Goal: Contribute content: Add original content to the website for others to see

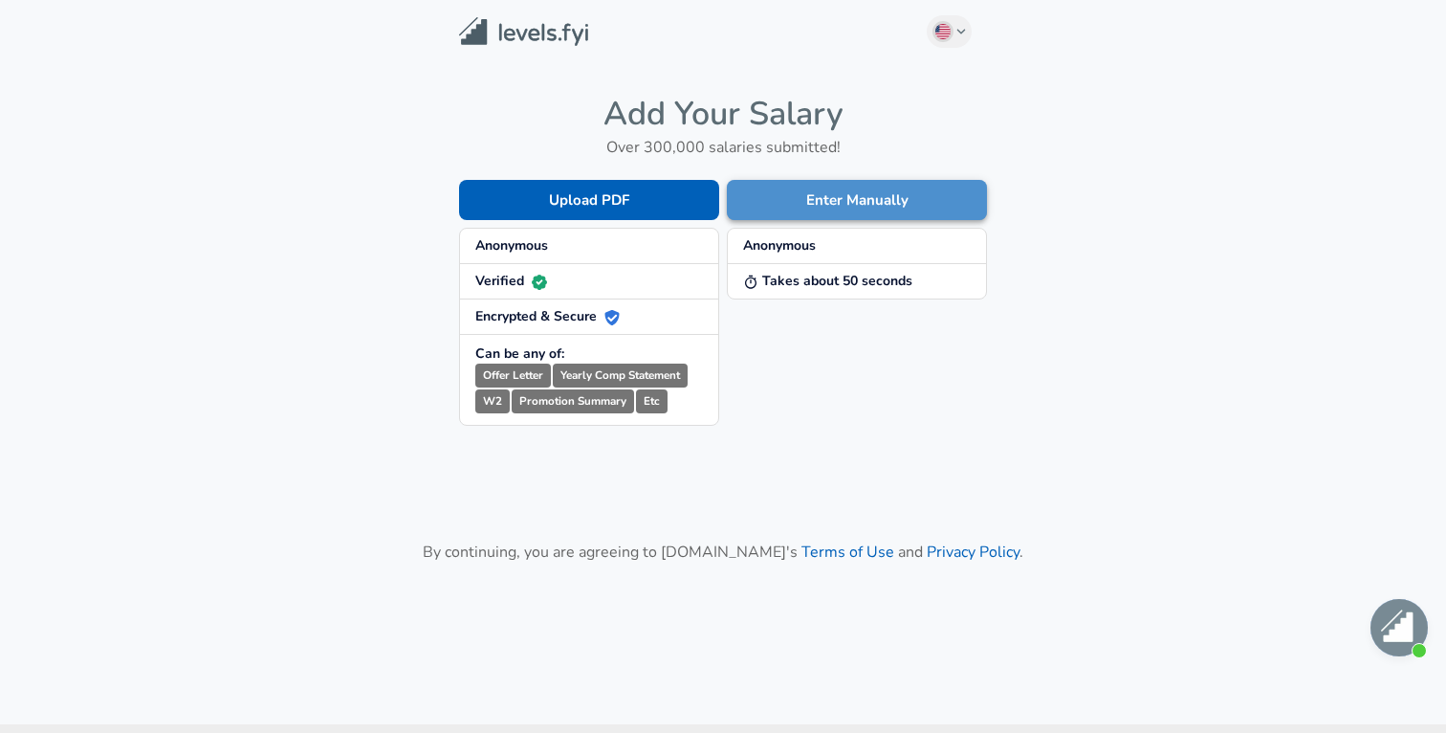
click at [849, 202] on button "Enter Manually" at bounding box center [857, 200] width 260 height 40
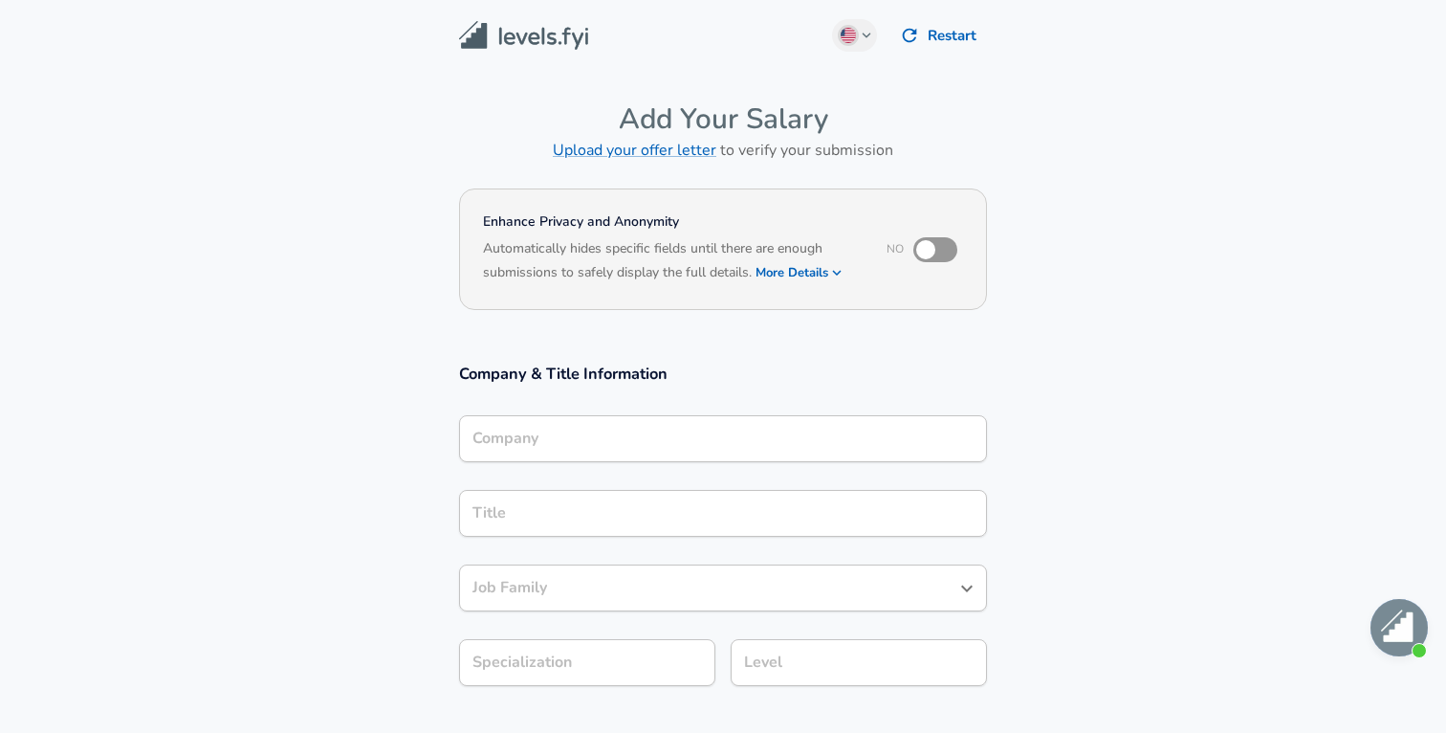
click at [520, 438] on input "Company" at bounding box center [723, 439] width 511 height 30
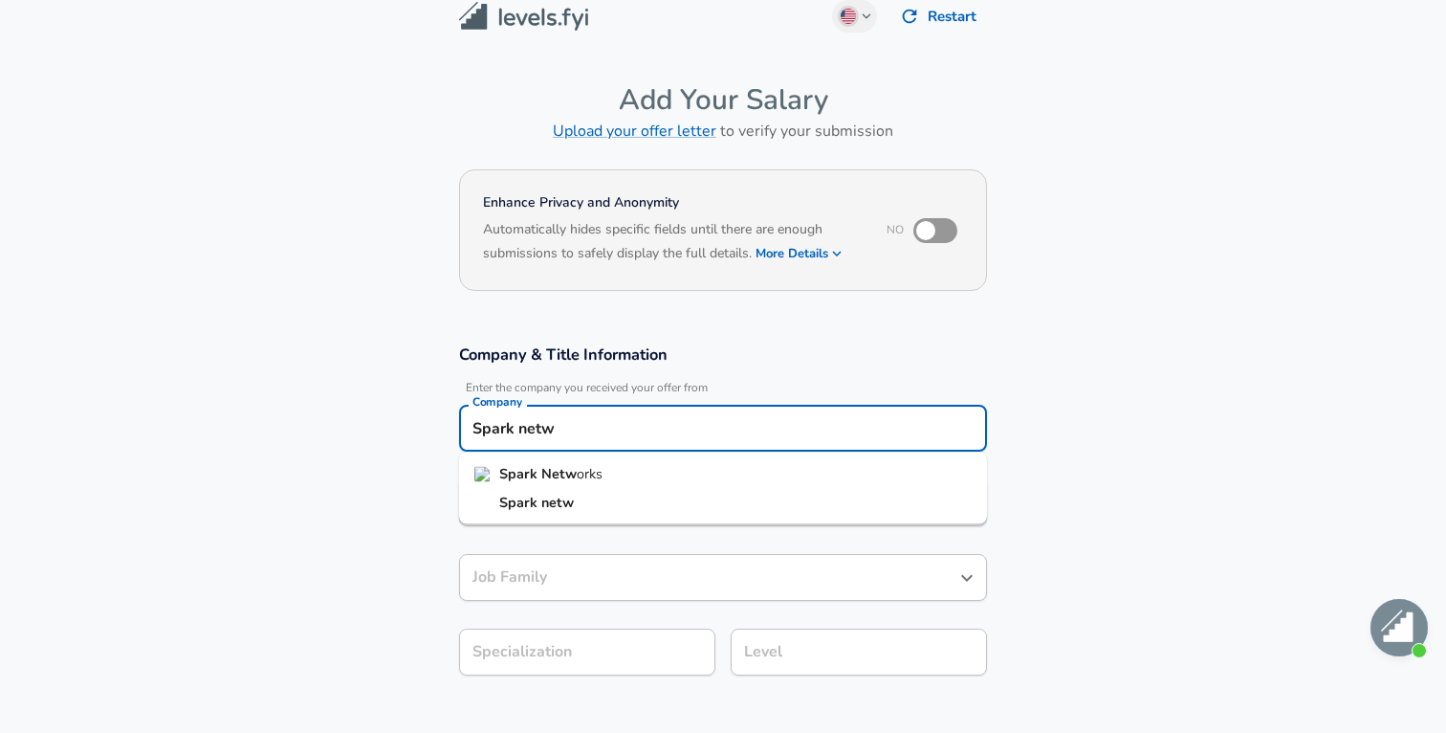
click at [622, 467] on li "Spark Netw orks" at bounding box center [723, 474] width 528 height 29
type input "Spark Networks"
click at [605, 493] on input "Title" at bounding box center [723, 503] width 511 height 30
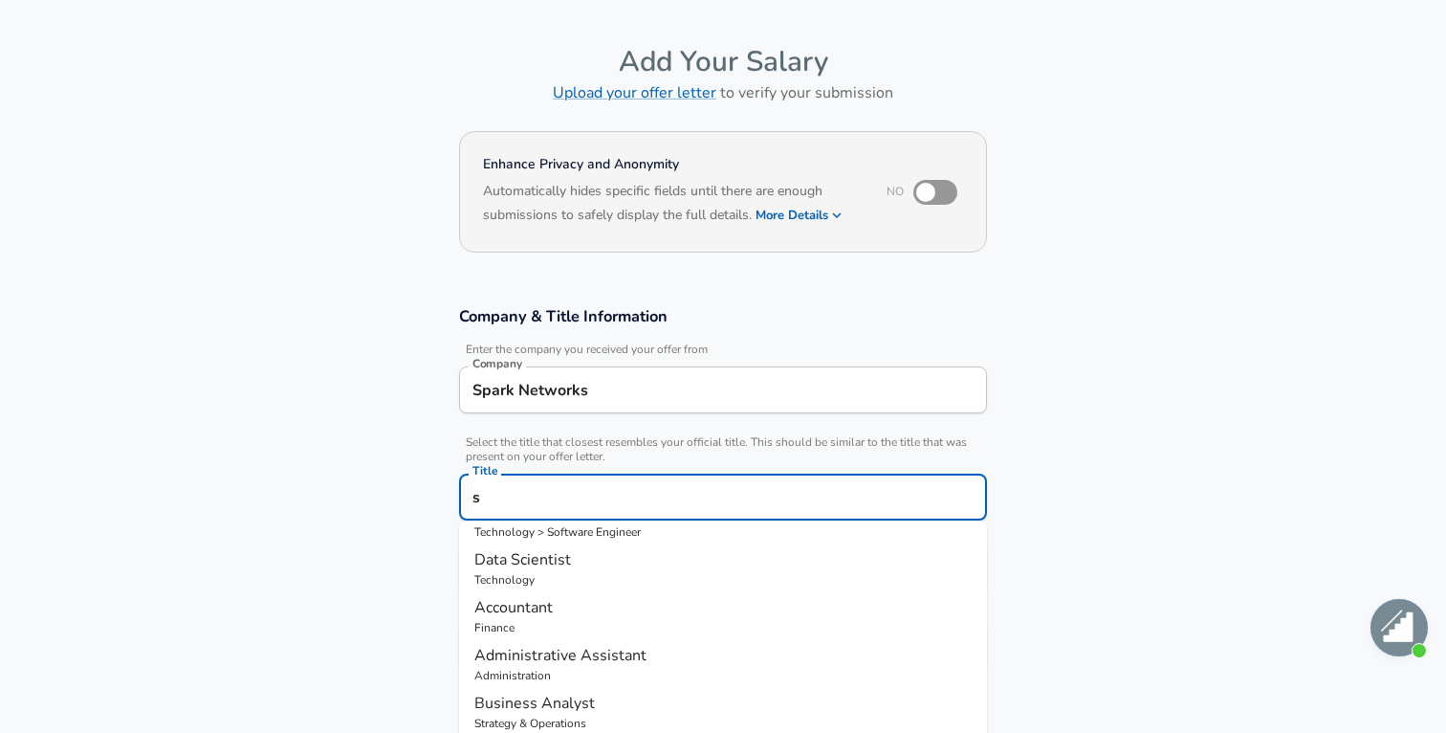
scroll to position [0, 0]
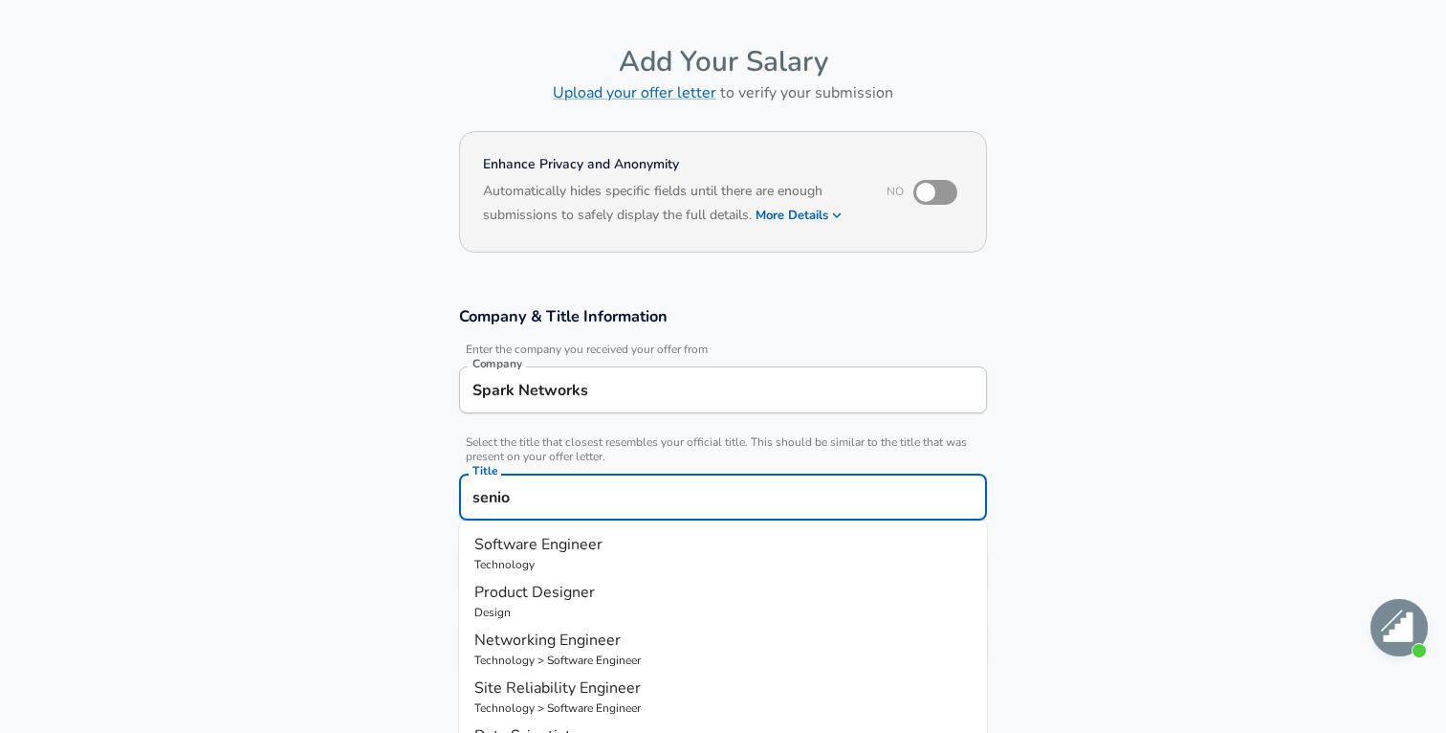
type input "senior"
click at [586, 630] on span "ware Engineer" at bounding box center [611, 639] width 99 height 21
type input "Backend Software Engineer"
type input "API Development (Back-End)"
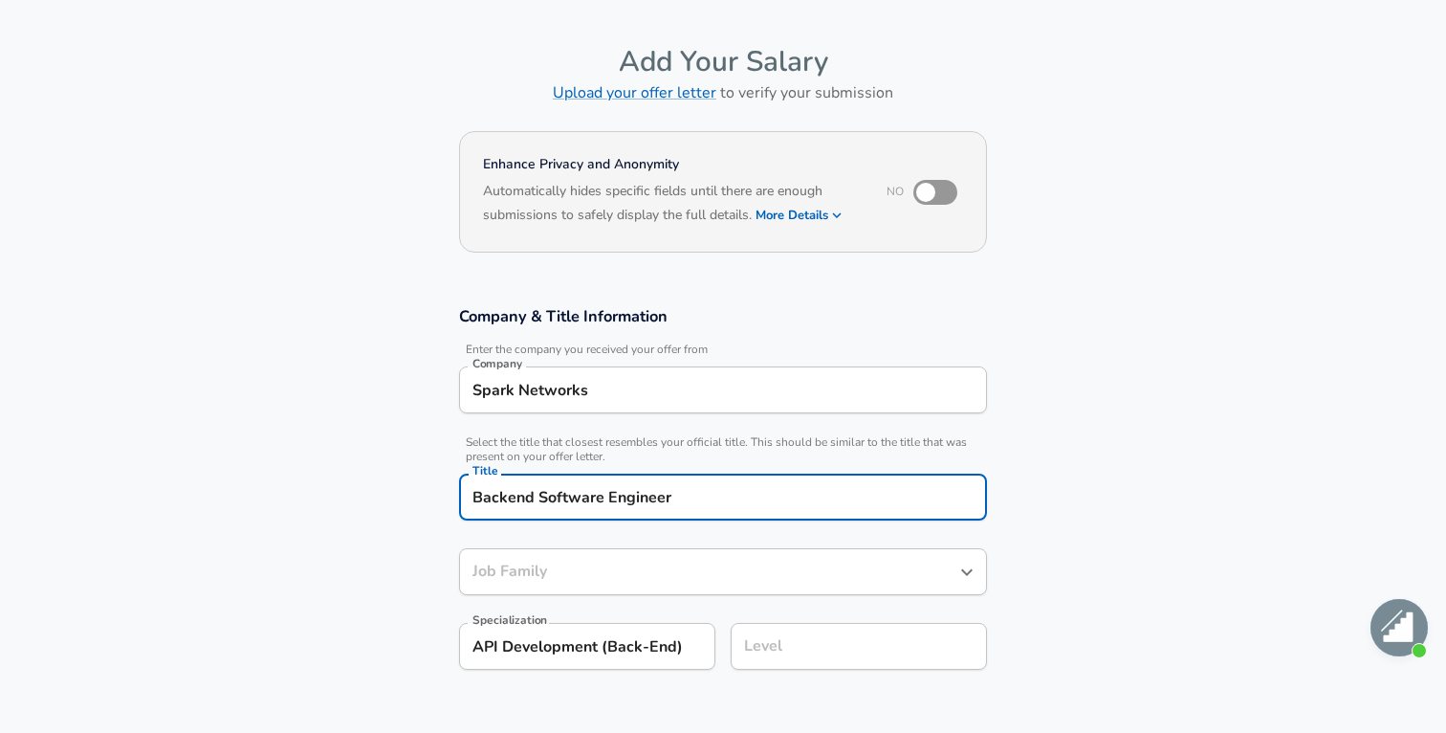
type input "Software Engineer"
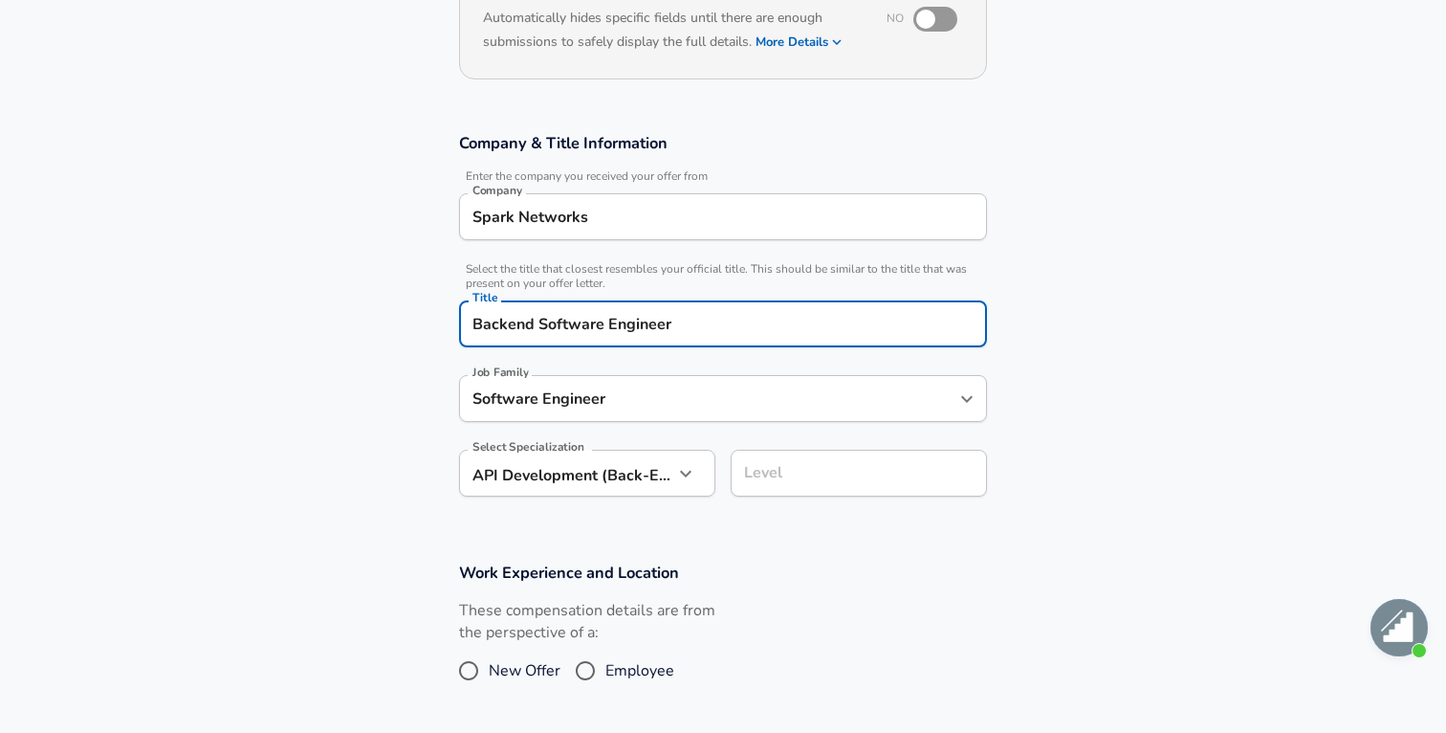
type input "Backend Software Engineer"
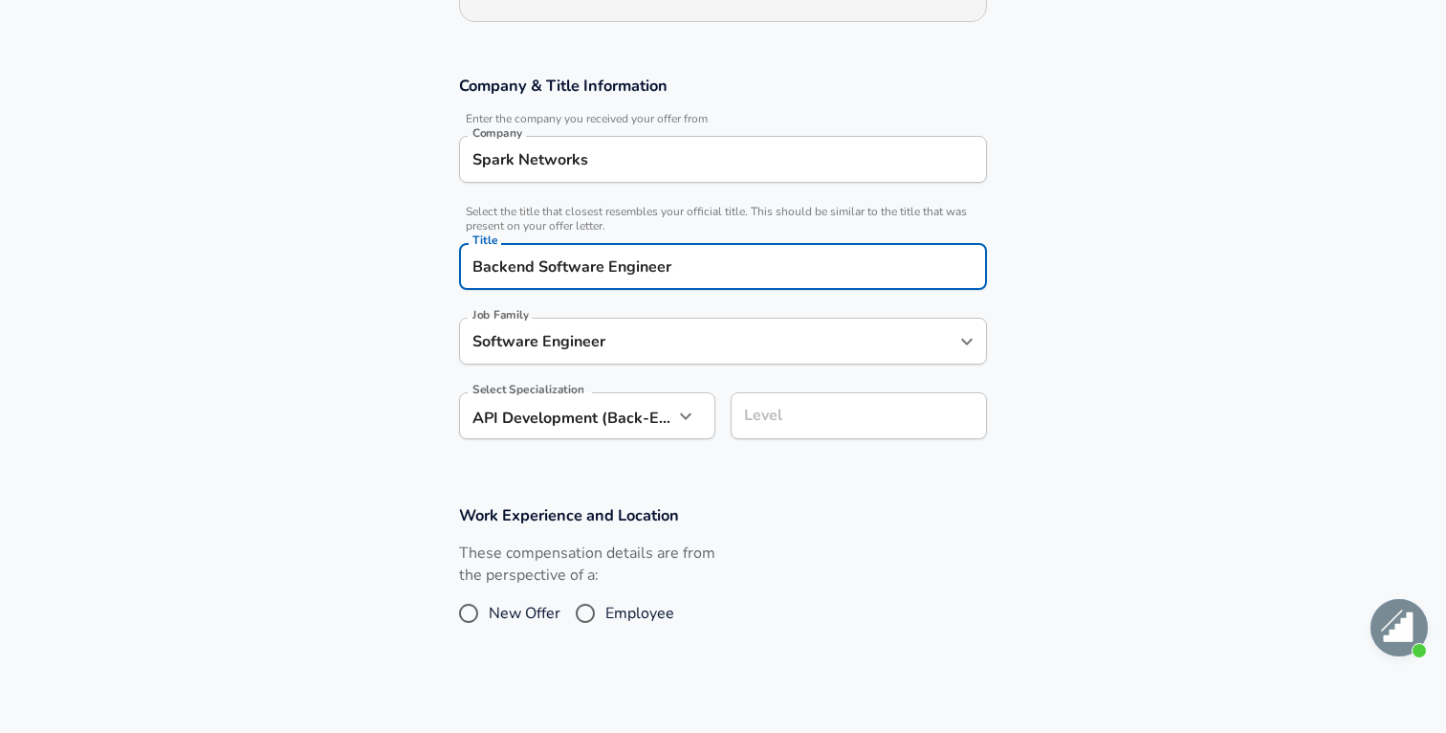
click at [547, 445] on body "We value your privacy We use cookies to enhance your browsing experience, serve…" at bounding box center [723, 78] width 1446 height 733
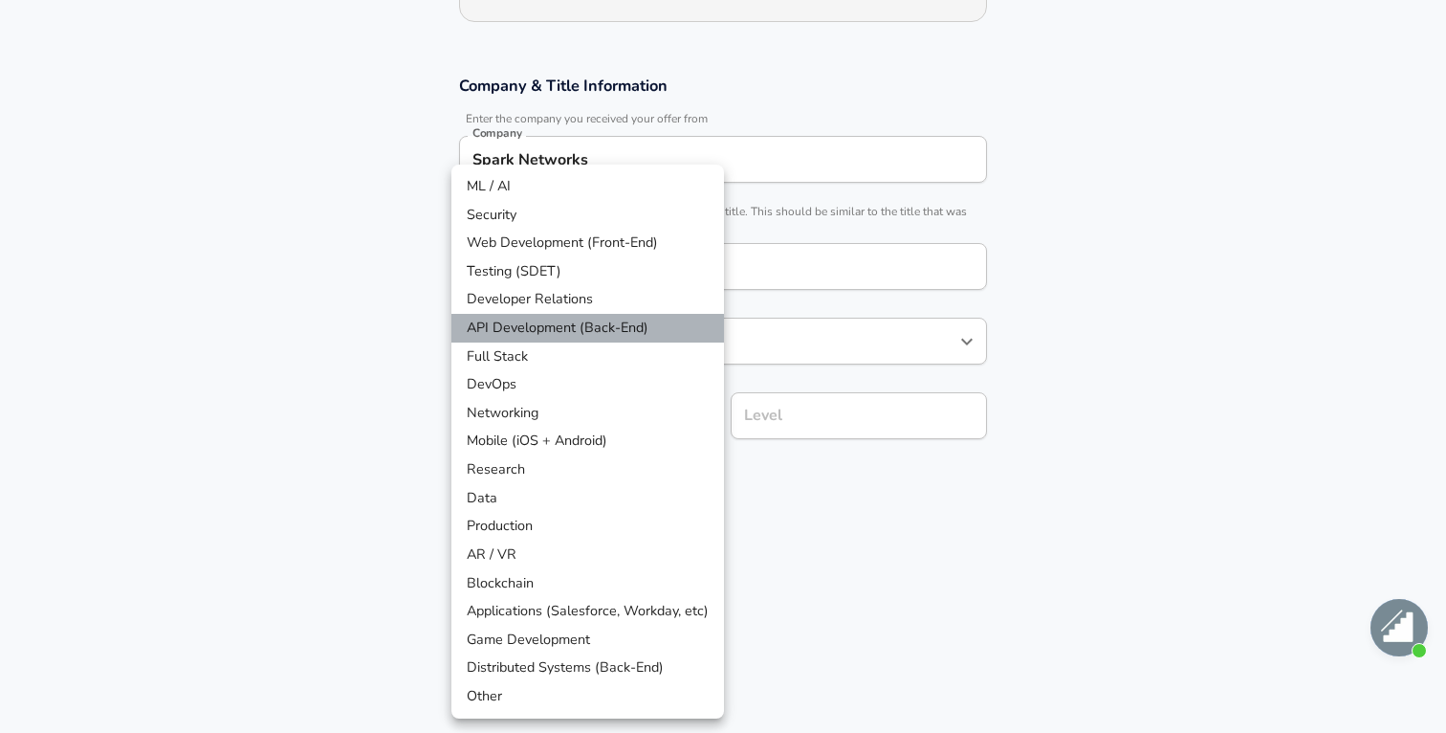
click at [511, 335] on li "API Development (Back-End)" at bounding box center [587, 328] width 273 height 29
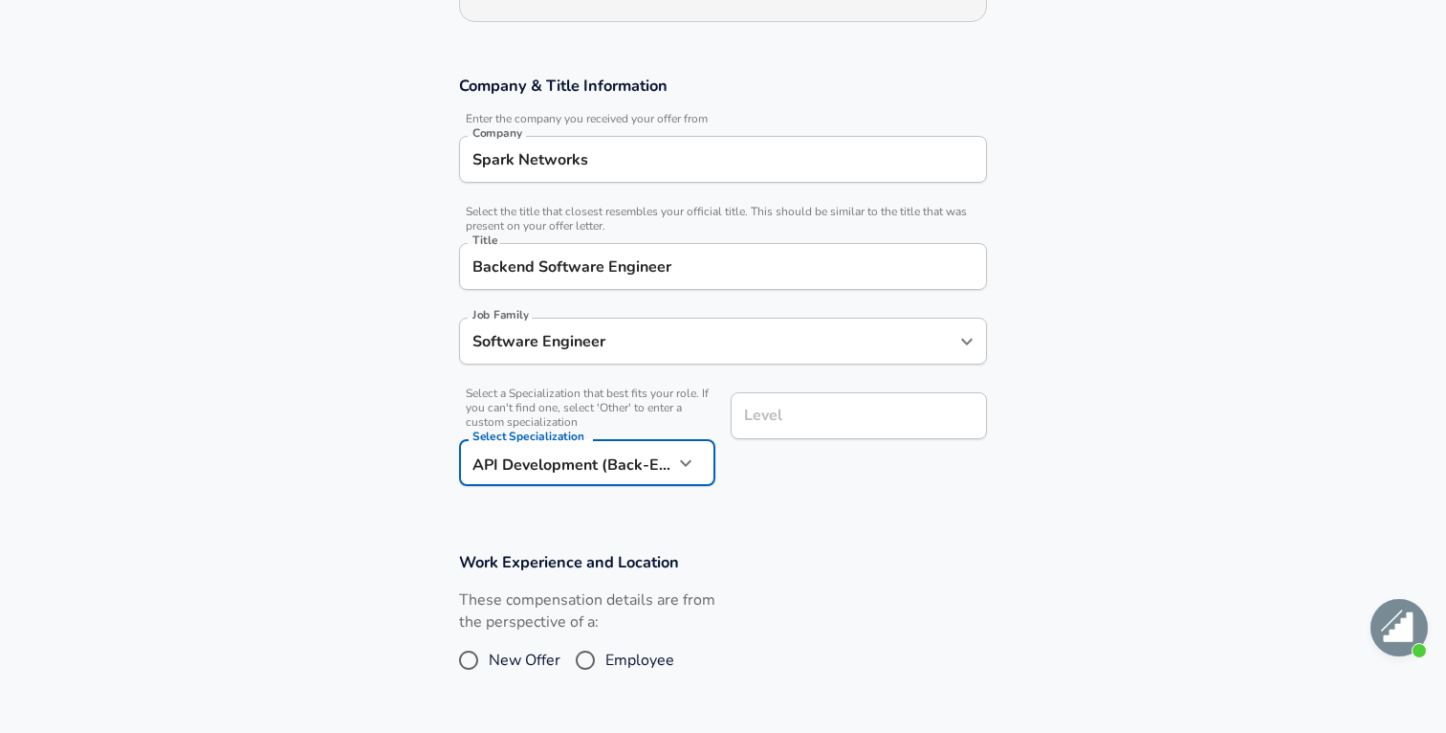
scroll to position [326, 0]
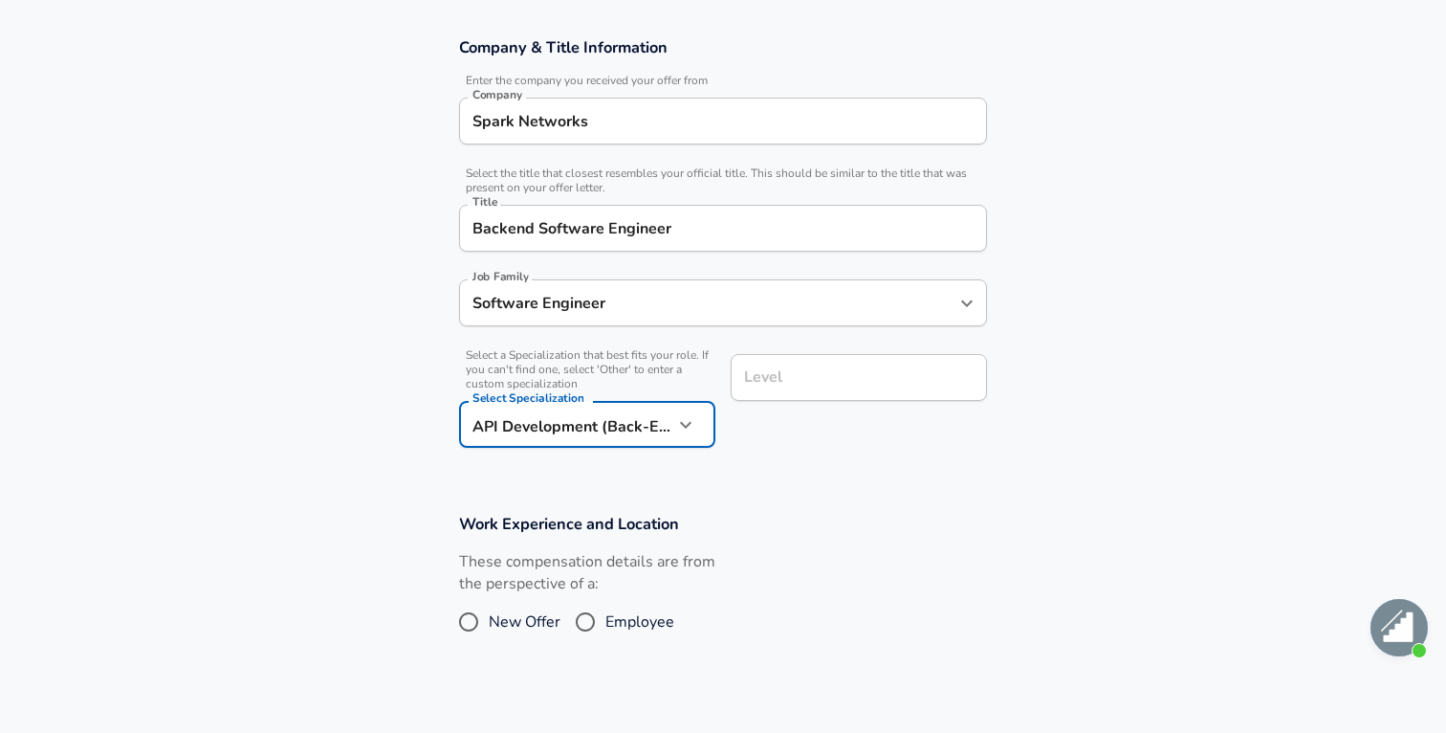
click at [793, 401] on div "Level" at bounding box center [859, 377] width 256 height 47
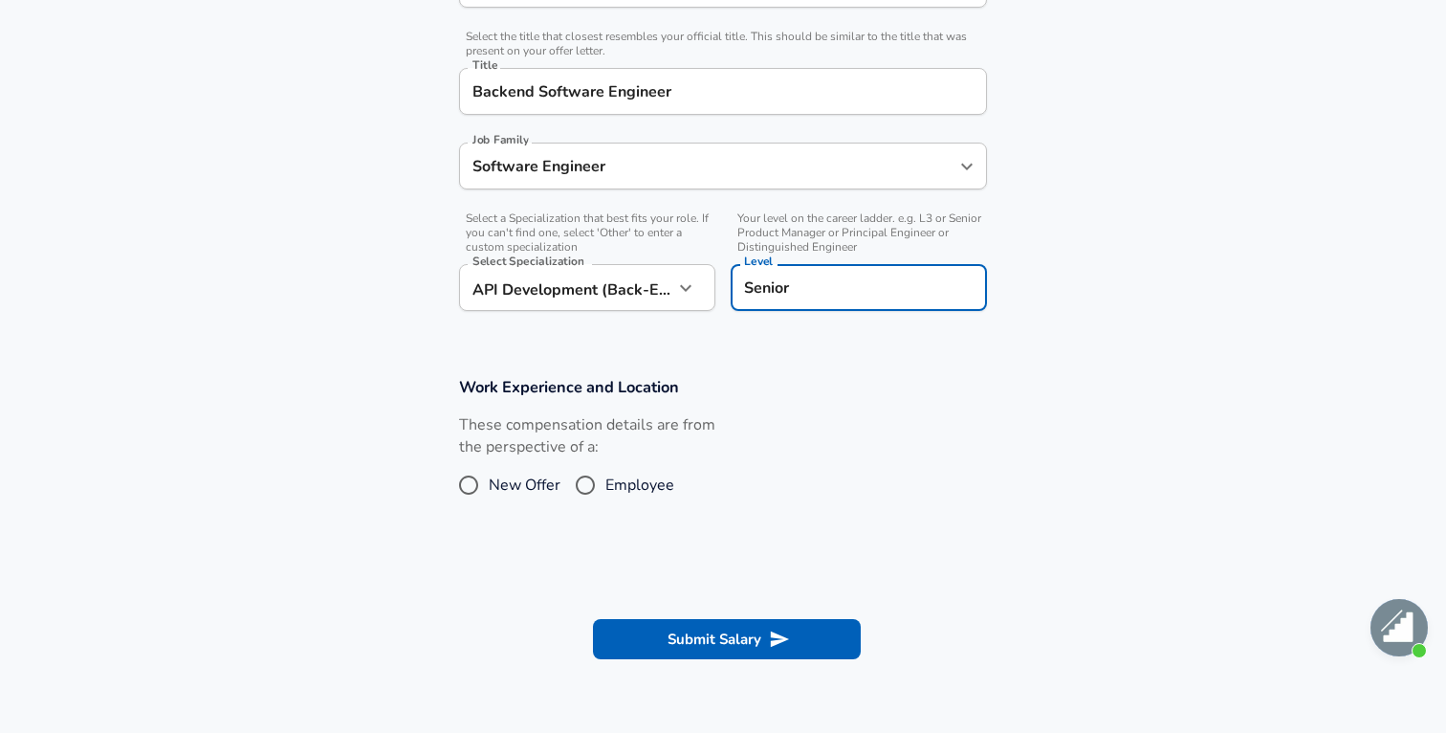
scroll to position [479, 0]
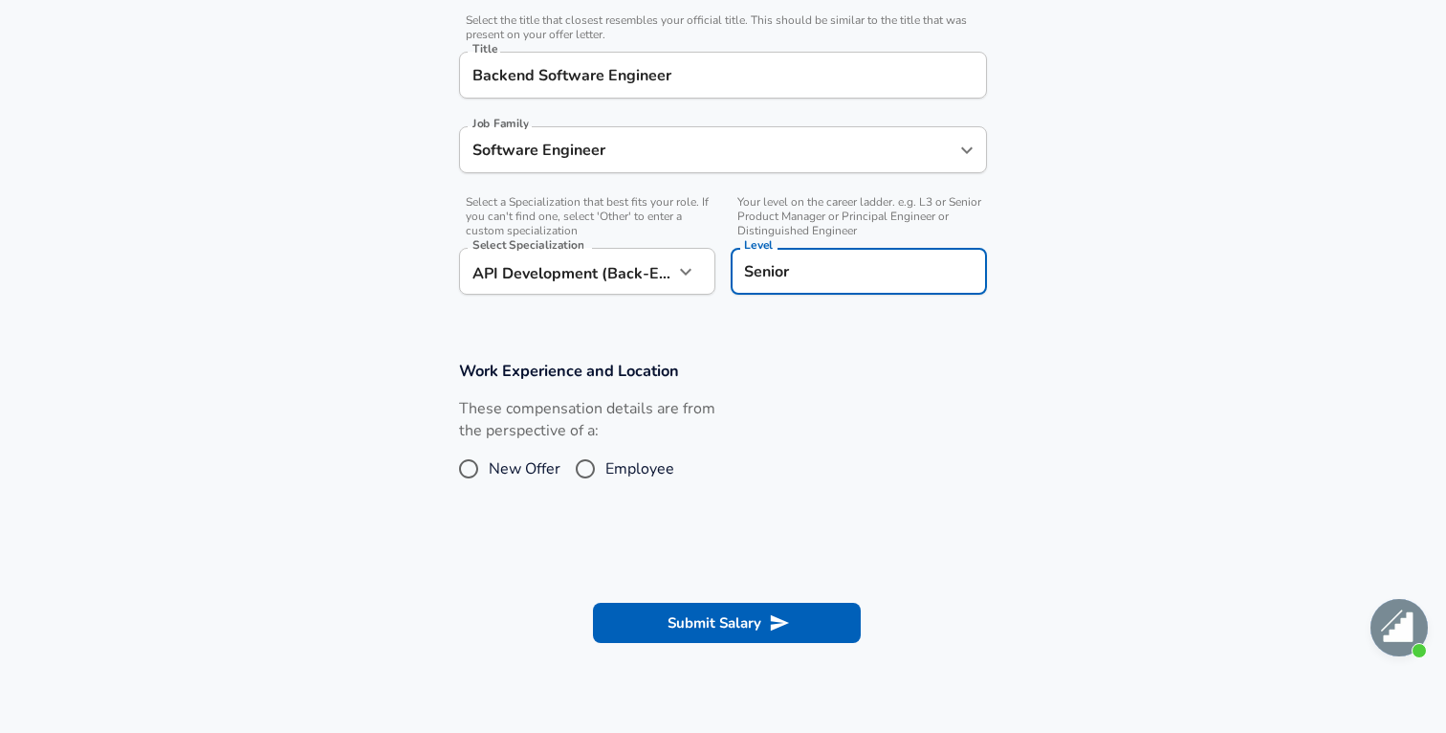
type input "Senior"
click at [575, 457] on input "Employee" at bounding box center [585, 468] width 40 height 31
radio input "true"
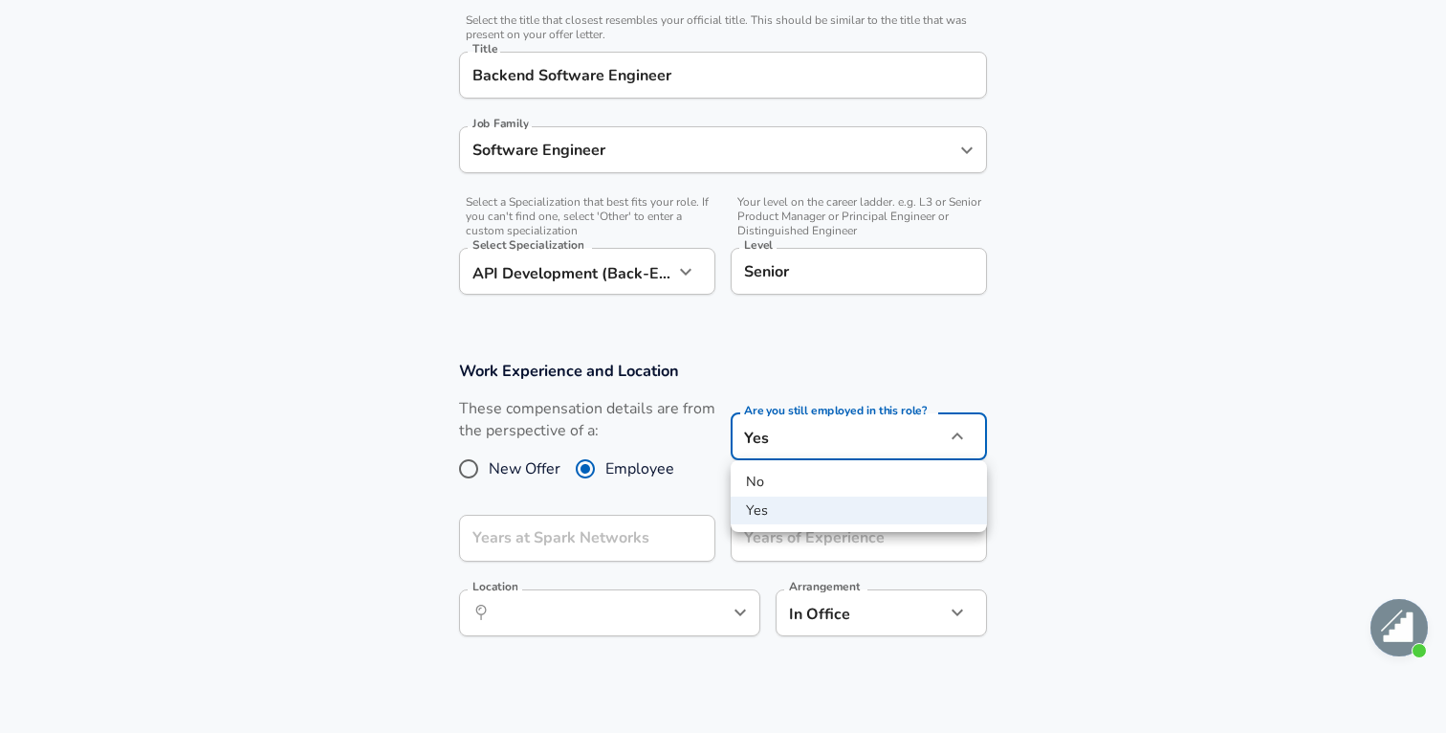
click at [782, 456] on div at bounding box center [723, 366] width 1446 height 733
click at [610, 539] on input "Years at Spark Networks" at bounding box center [566, 538] width 214 height 47
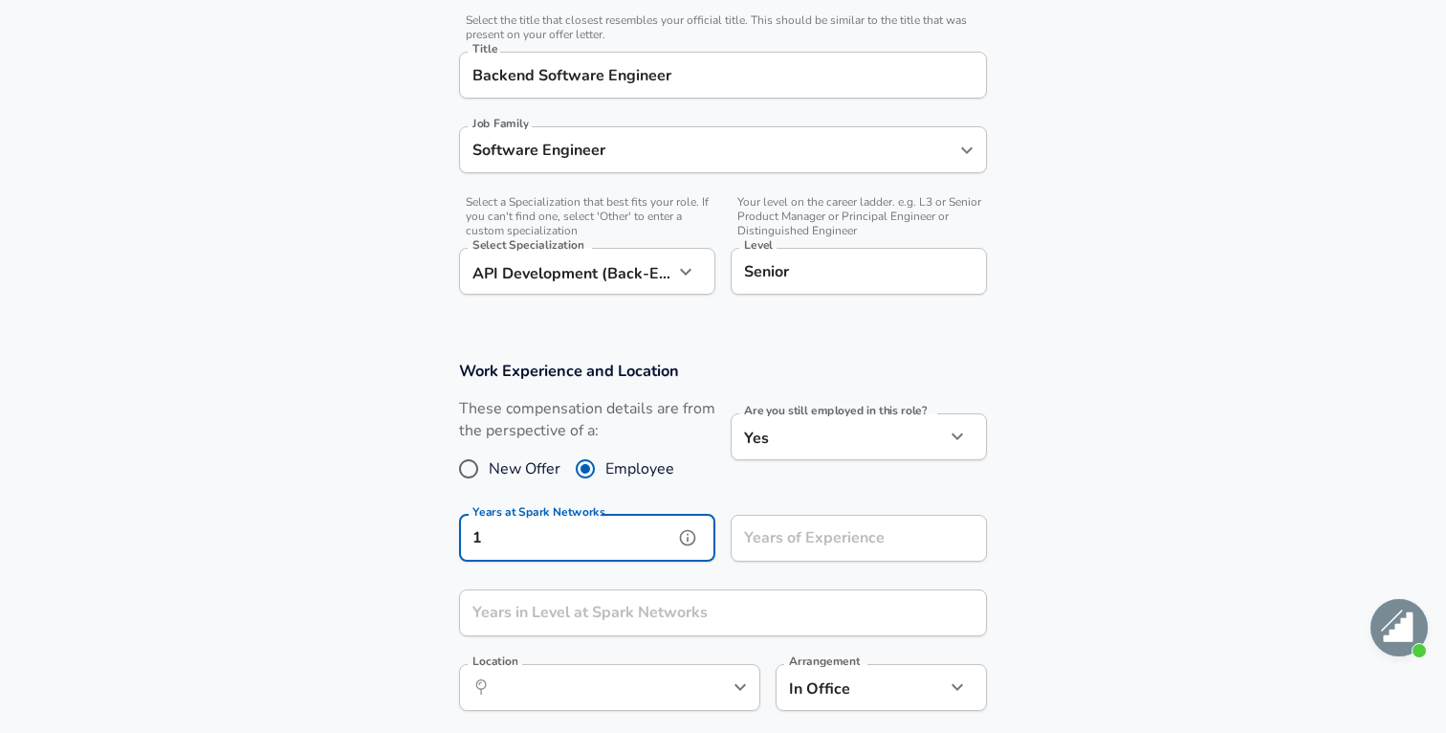
type input "1"
click at [784, 531] on input "Years of Experience" at bounding box center [838, 538] width 214 height 47
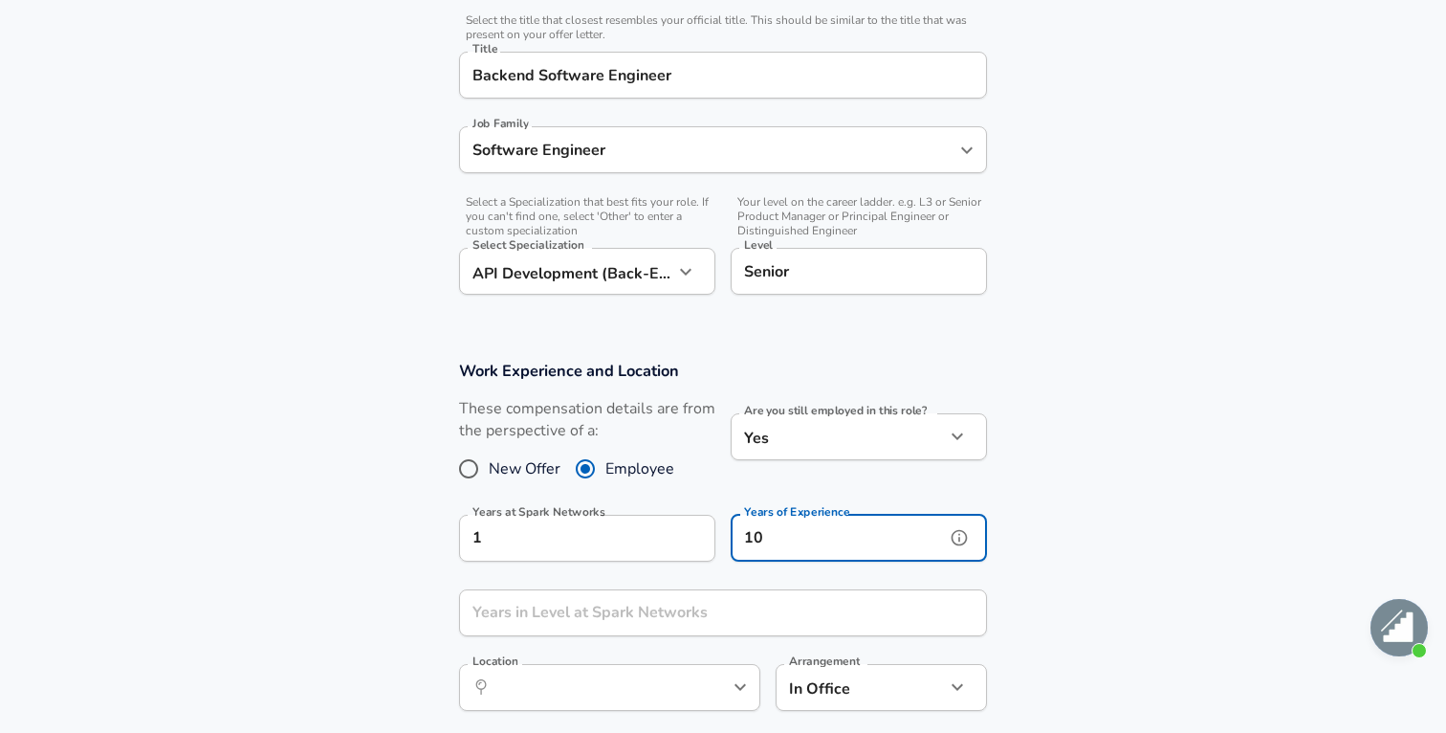
type input "10"
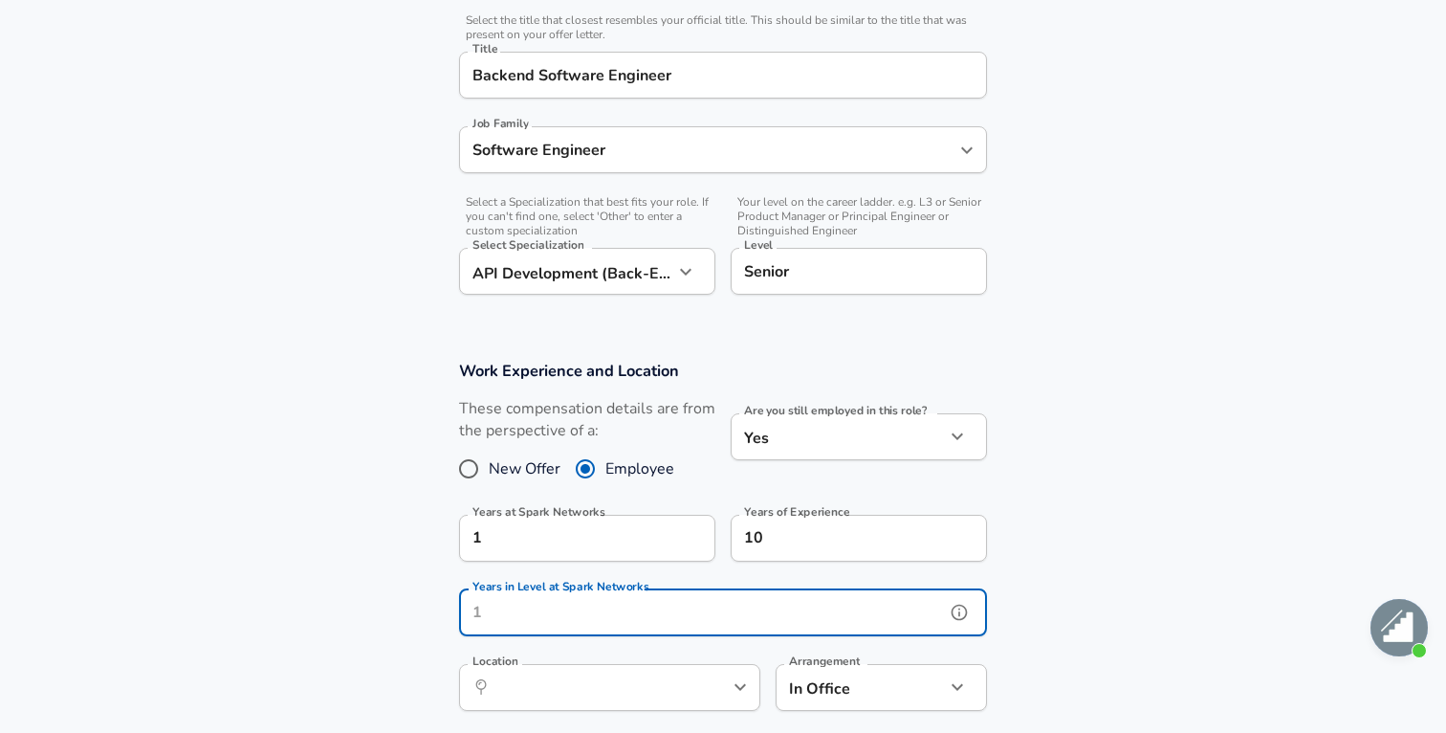
click at [673, 606] on input "Years in Level at Spark Networks" at bounding box center [702, 612] width 486 height 47
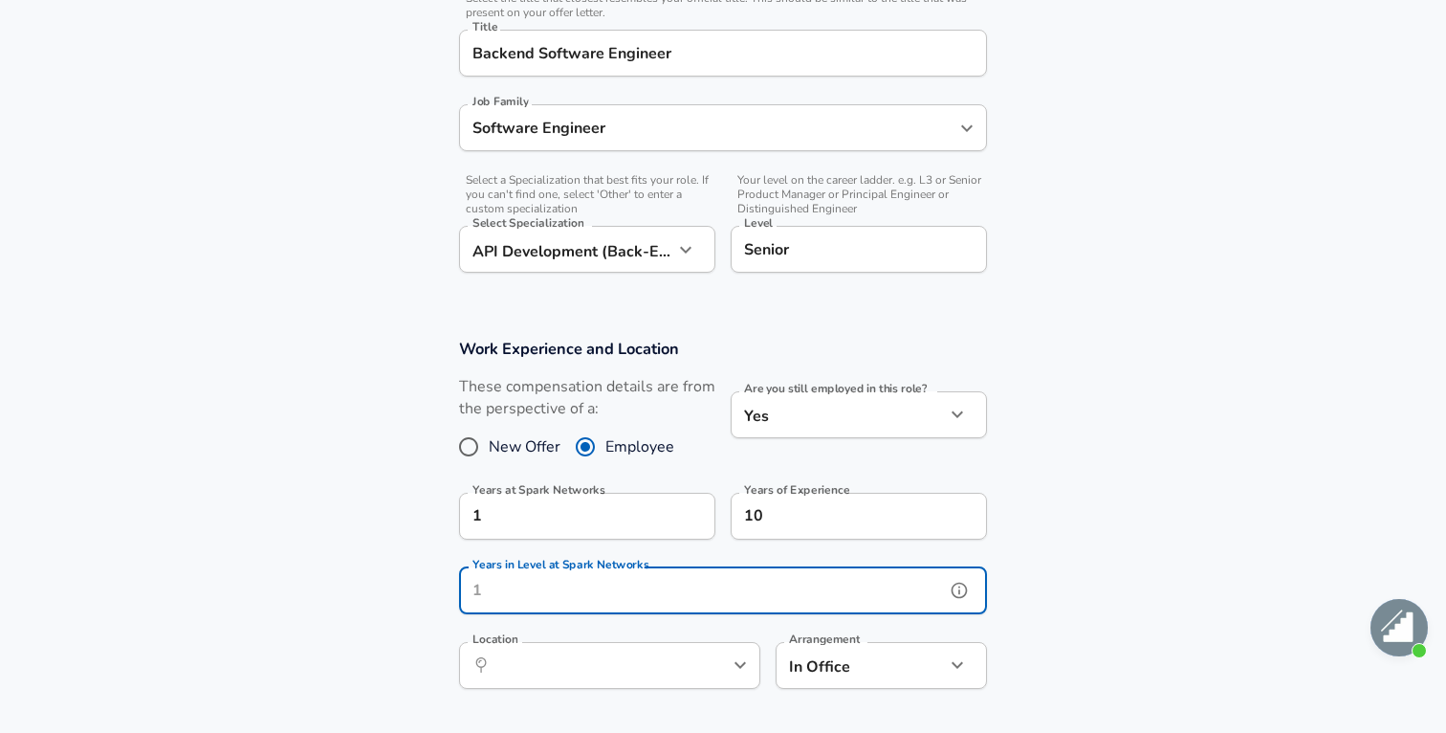
scroll to position [521, 0]
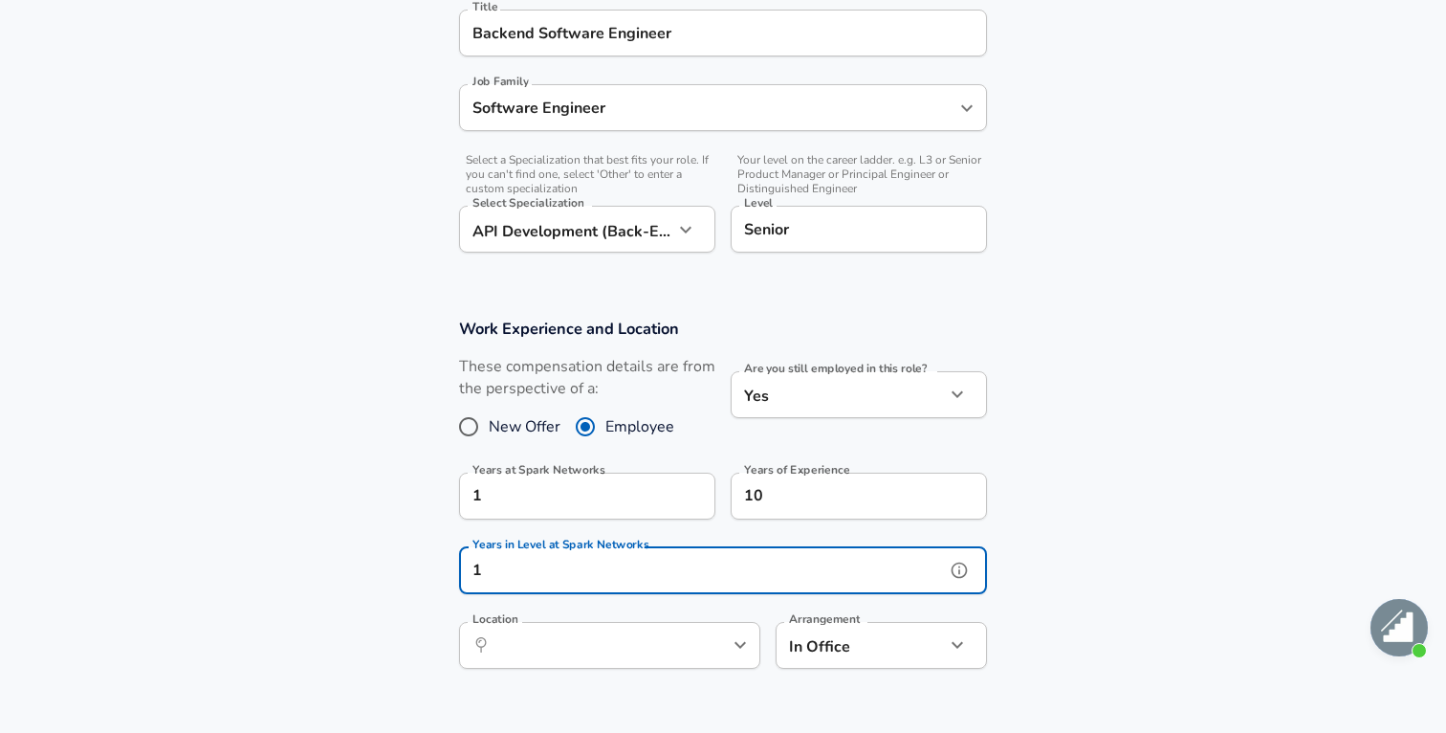
type input "1"
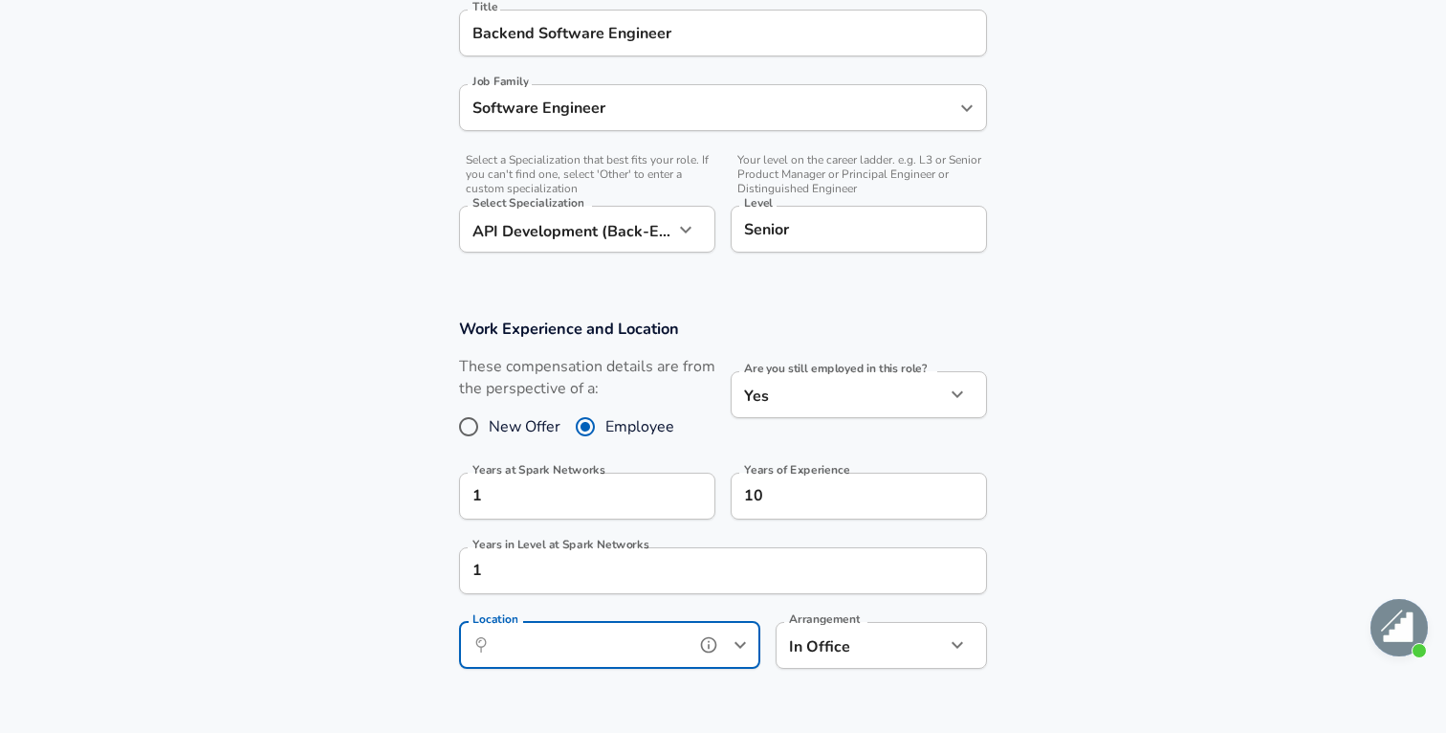
click at [665, 627] on div "​ Location" at bounding box center [609, 645] width 301 height 47
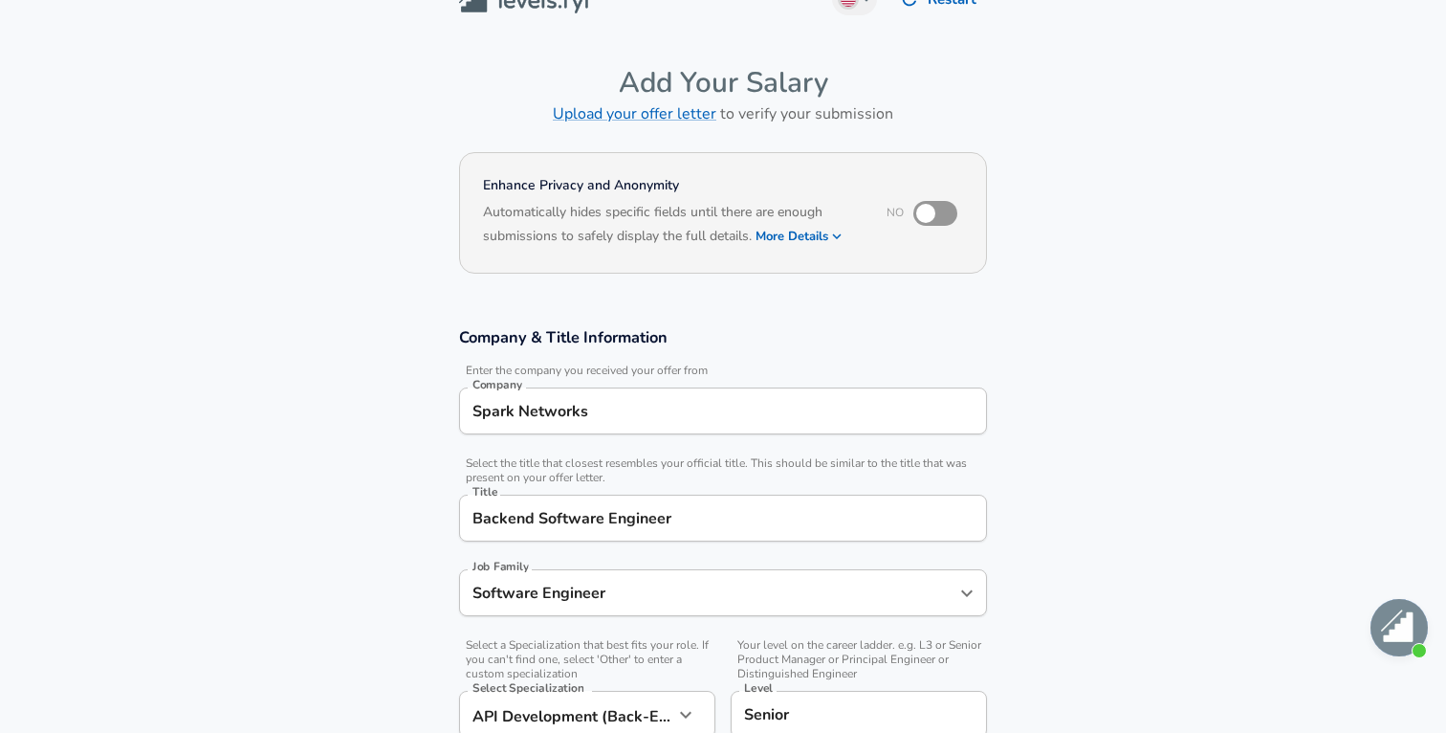
scroll to position [0, 0]
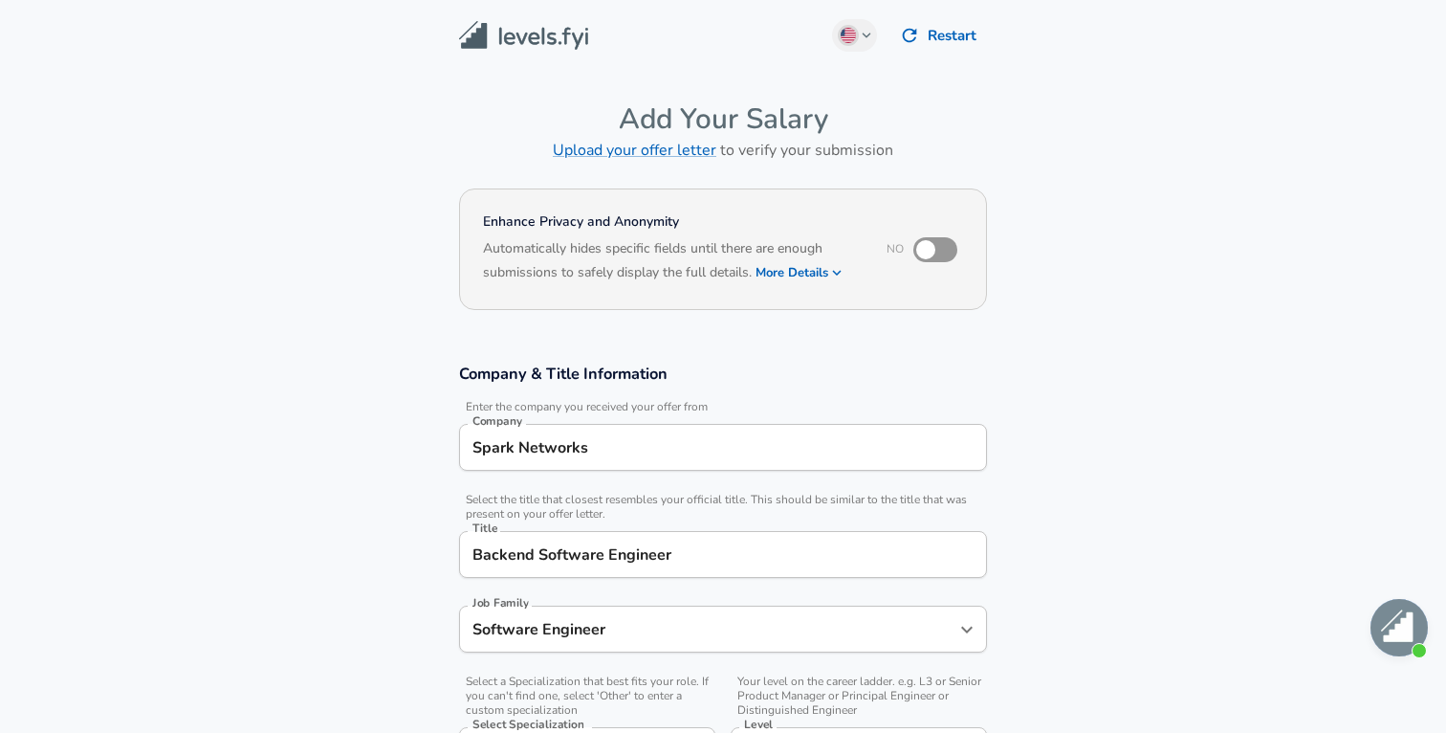
click at [691, 437] on input "Spark Networks" at bounding box center [723, 447] width 511 height 30
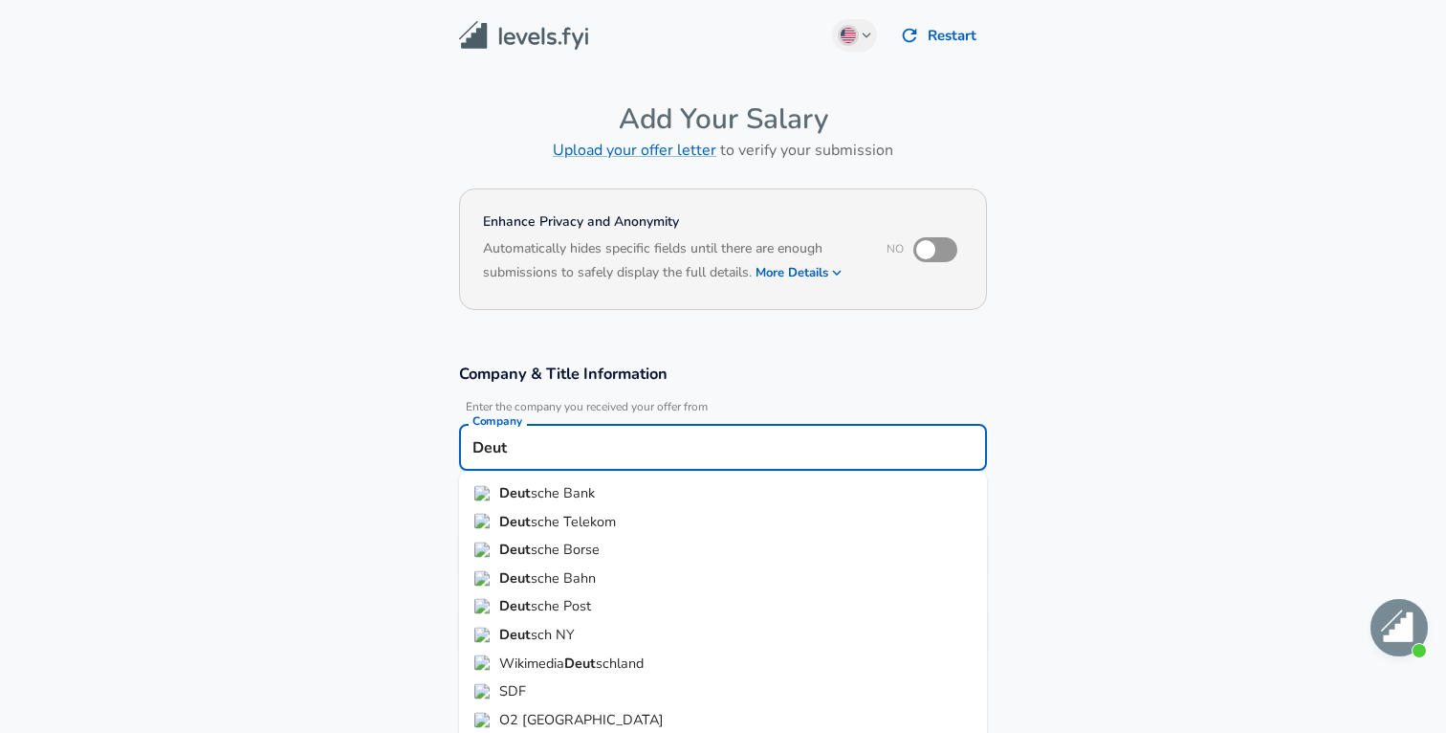
click at [650, 491] on li "Deut sche Bank" at bounding box center [723, 493] width 528 height 29
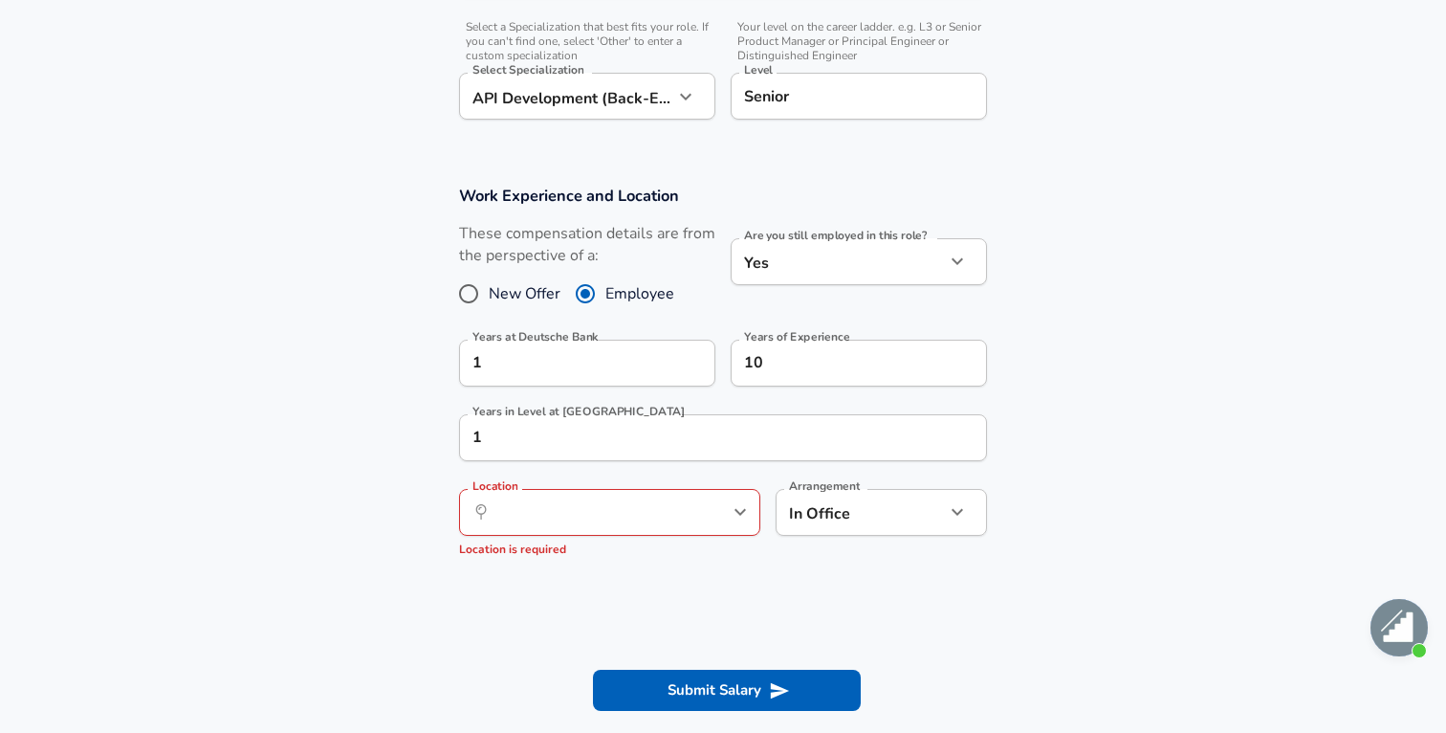
scroll to position [630, 0]
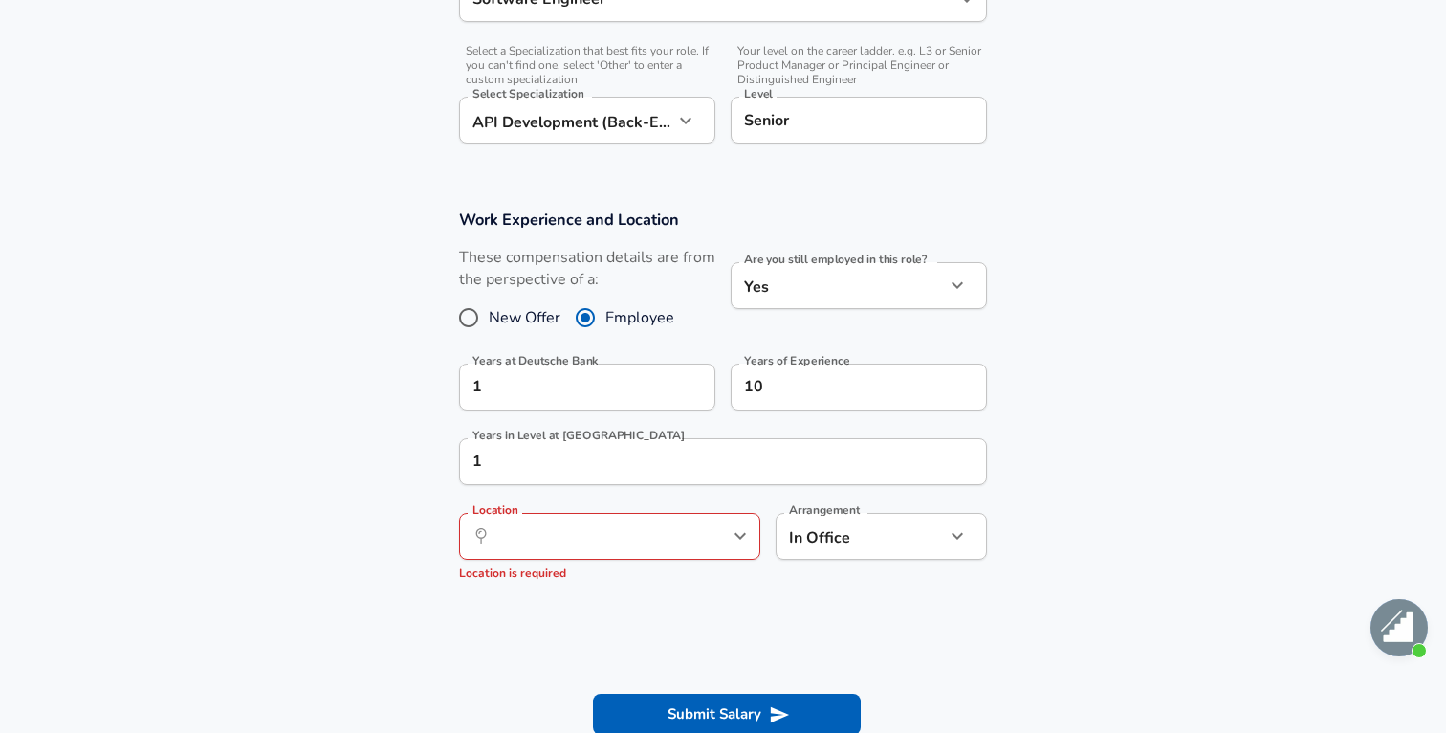
type input "Deutsche Bank"
click at [808, 379] on input "10" at bounding box center [838, 386] width 214 height 47
click at [614, 552] on div "​ Location" at bounding box center [609, 536] width 301 height 47
type input "13"
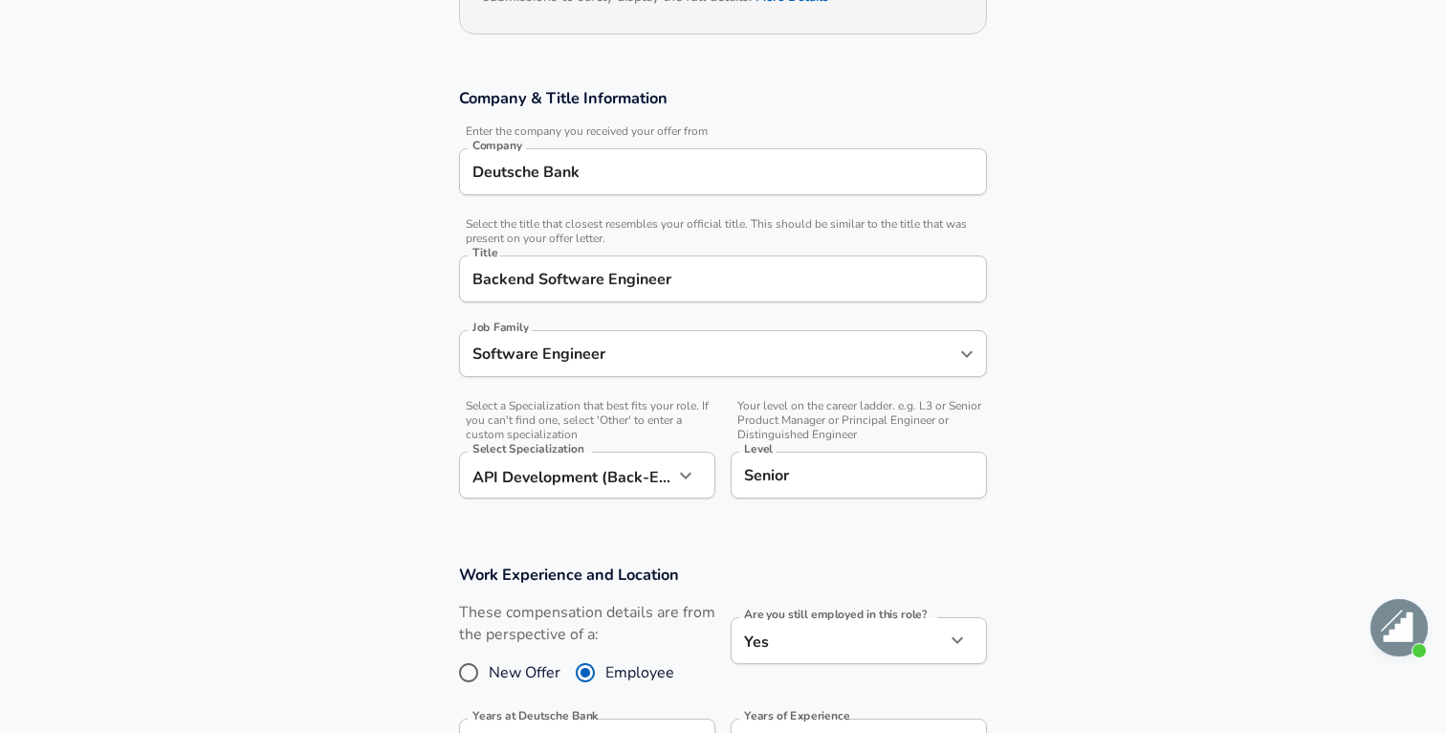
scroll to position [292, 0]
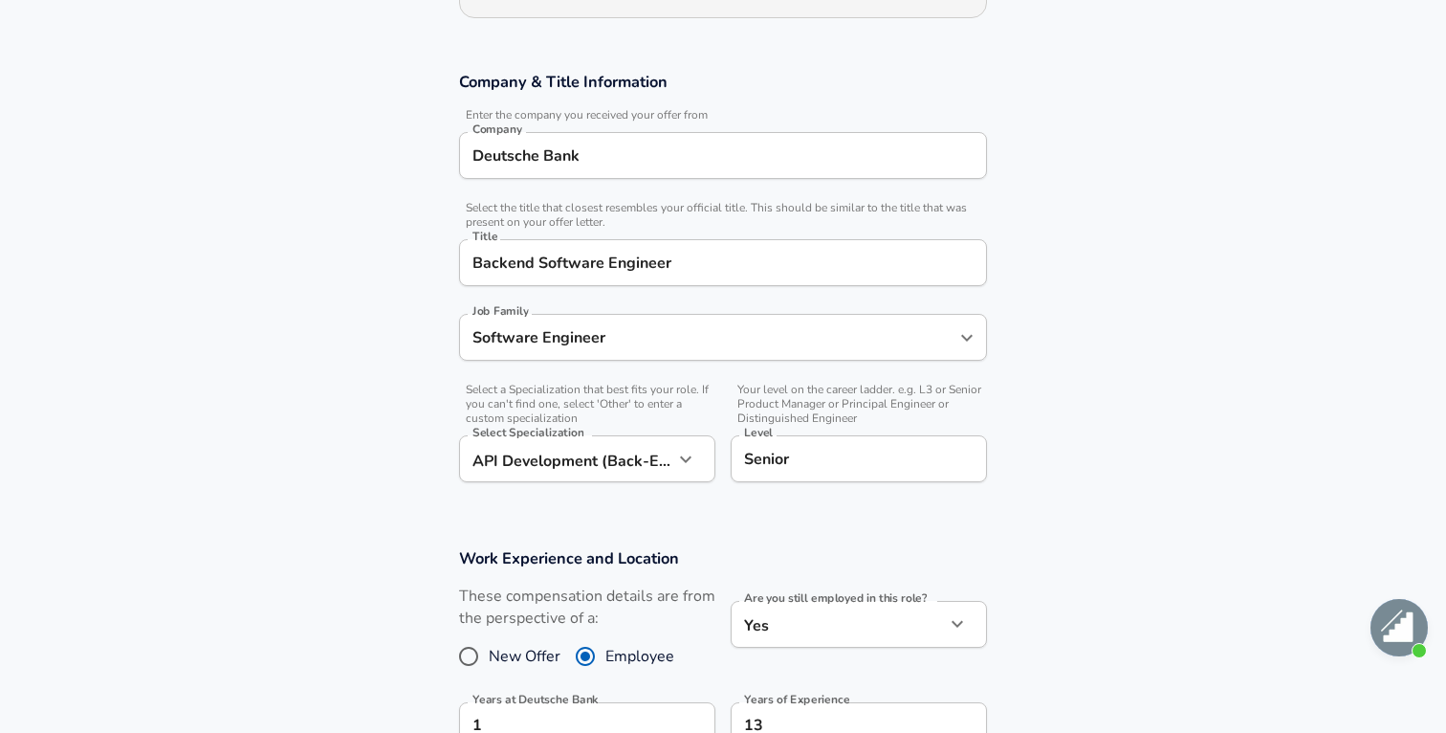
click at [498, 648] on span "New Offer" at bounding box center [525, 656] width 72 height 23
click at [489, 648] on input "New Offer" at bounding box center [469, 656] width 40 height 31
radio input "true"
radio input "false"
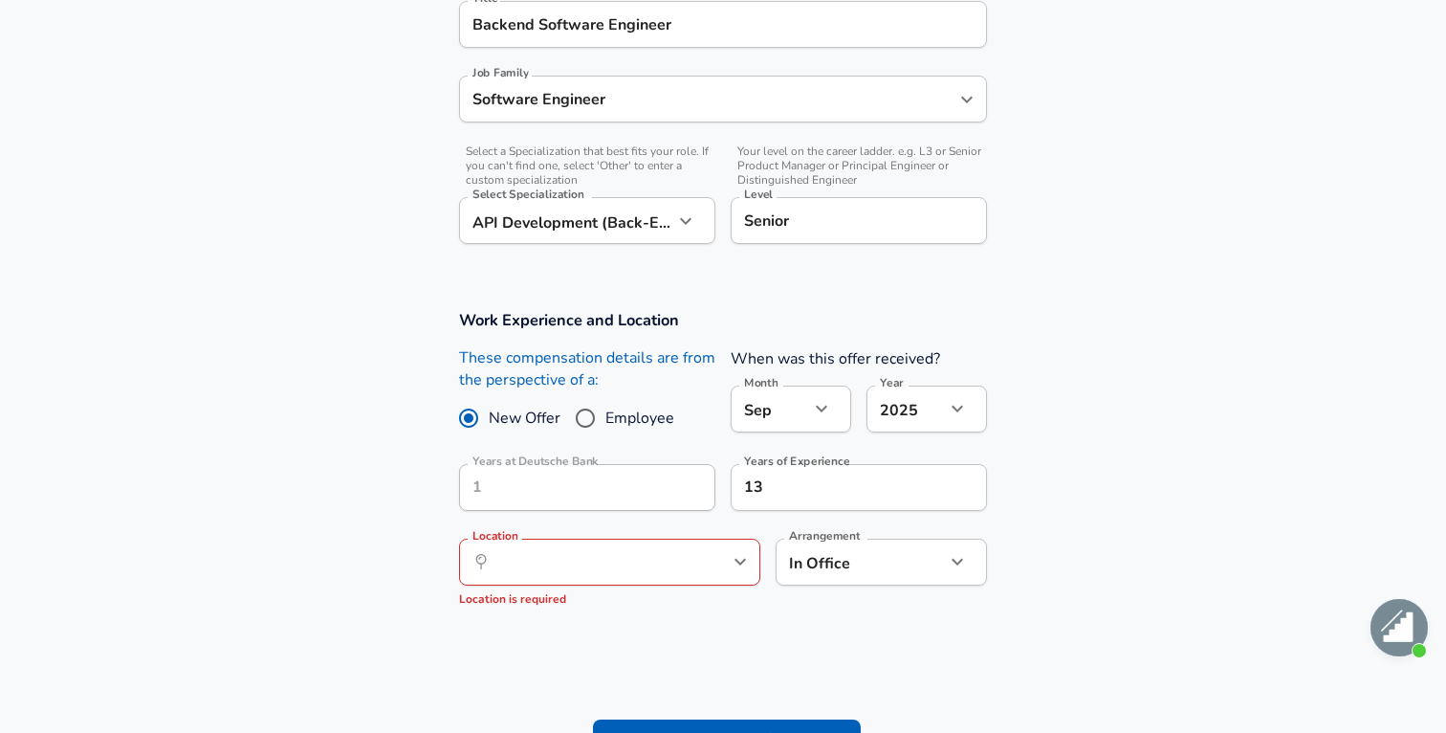
scroll to position [567, 0]
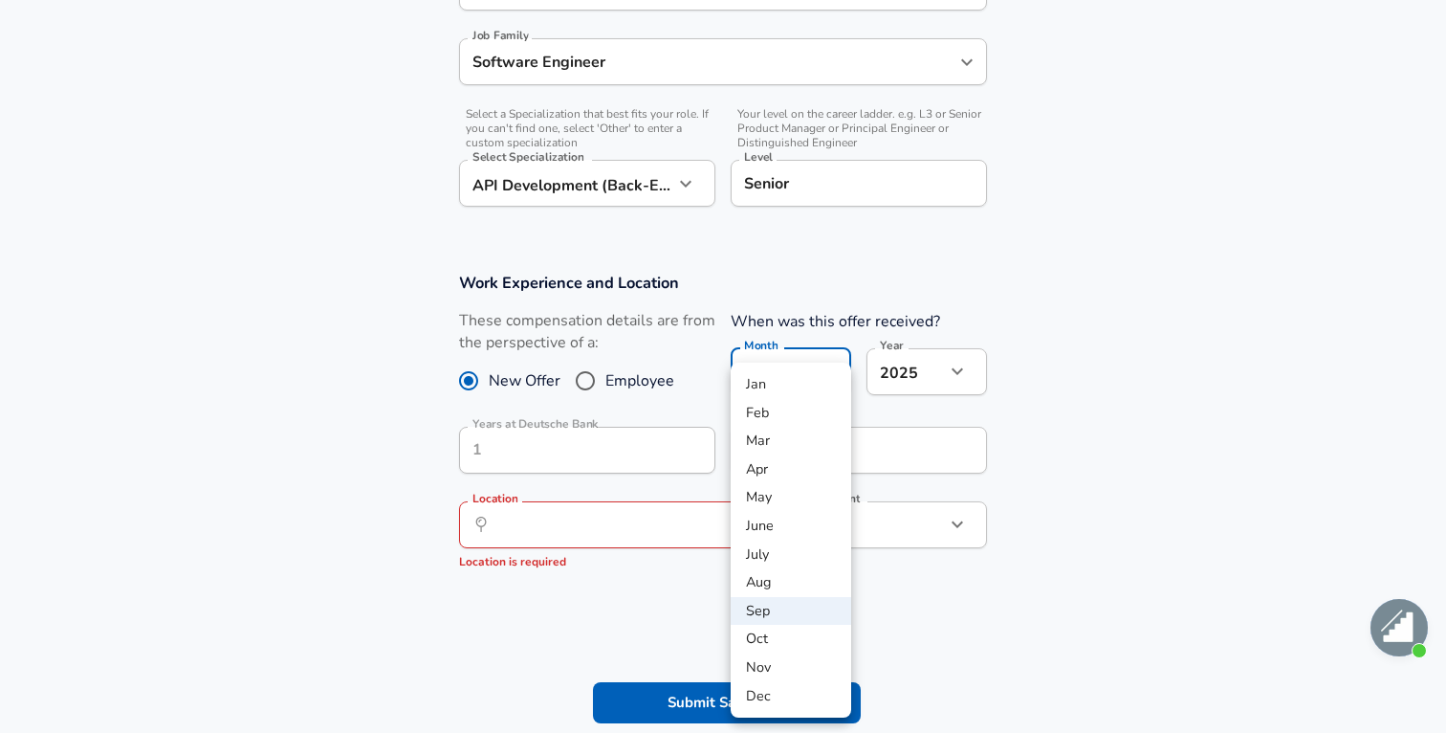
click at [818, 605] on li "Sep" at bounding box center [791, 611] width 121 height 29
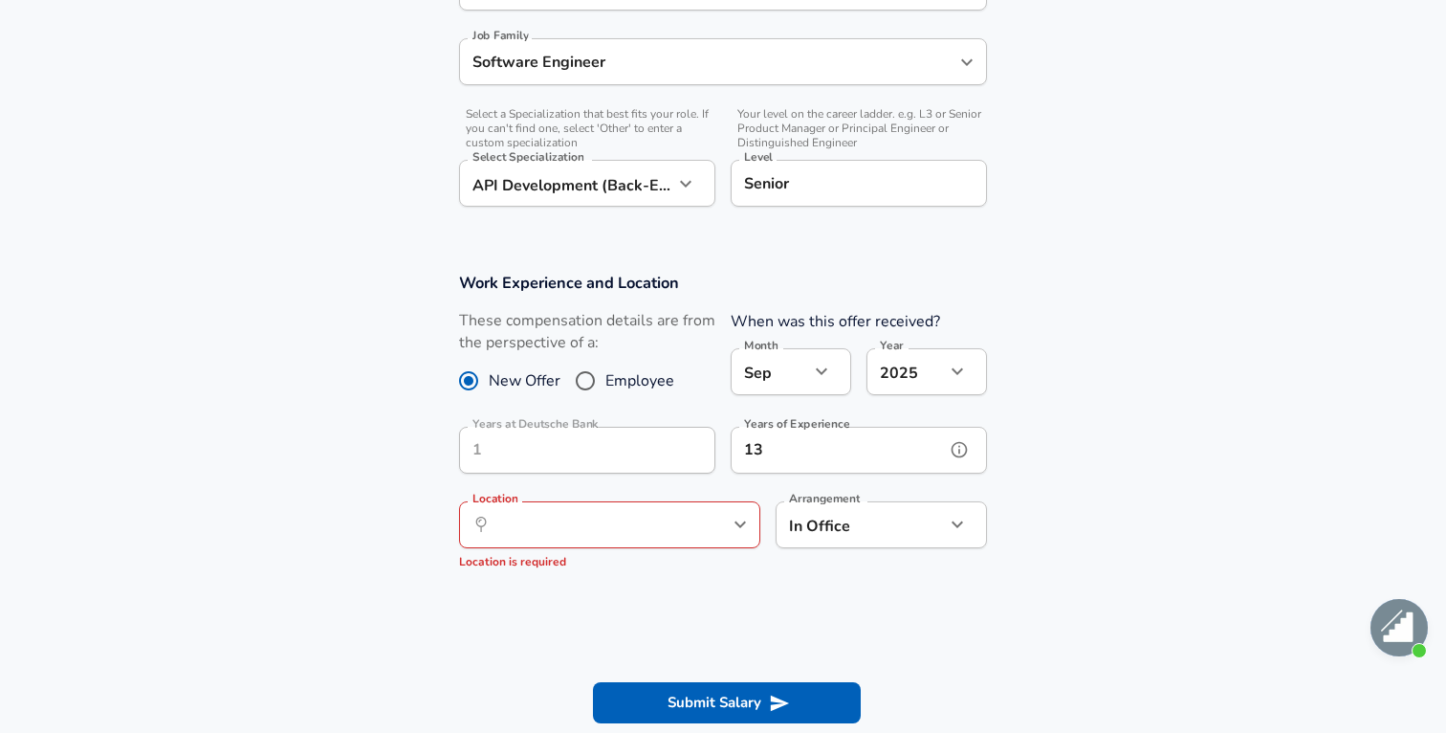
click at [782, 448] on input "13" at bounding box center [838, 450] width 214 height 47
click at [618, 527] on input "Location" at bounding box center [589, 525] width 196 height 30
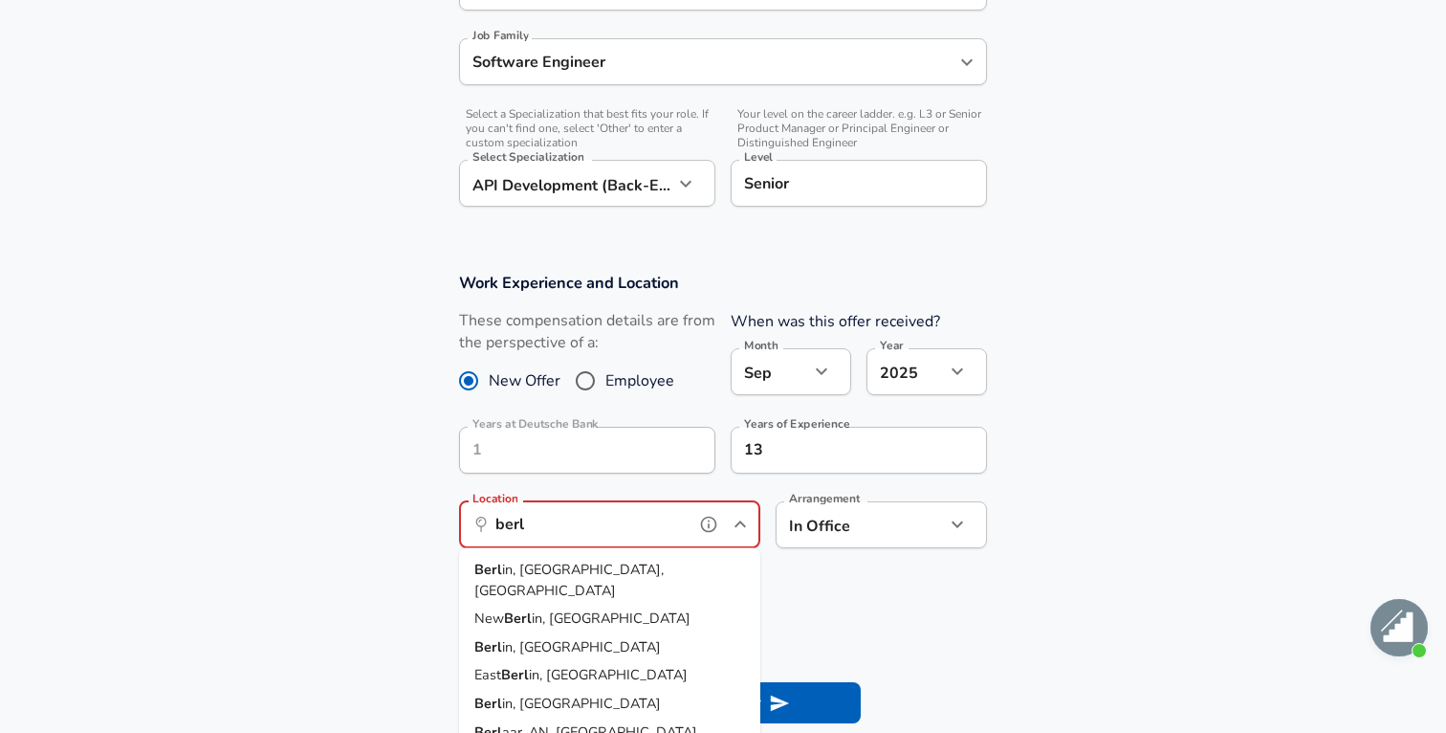
click at [575, 571] on span "in, [GEOGRAPHIC_DATA], [GEOGRAPHIC_DATA]" at bounding box center [568, 580] width 189 height 40
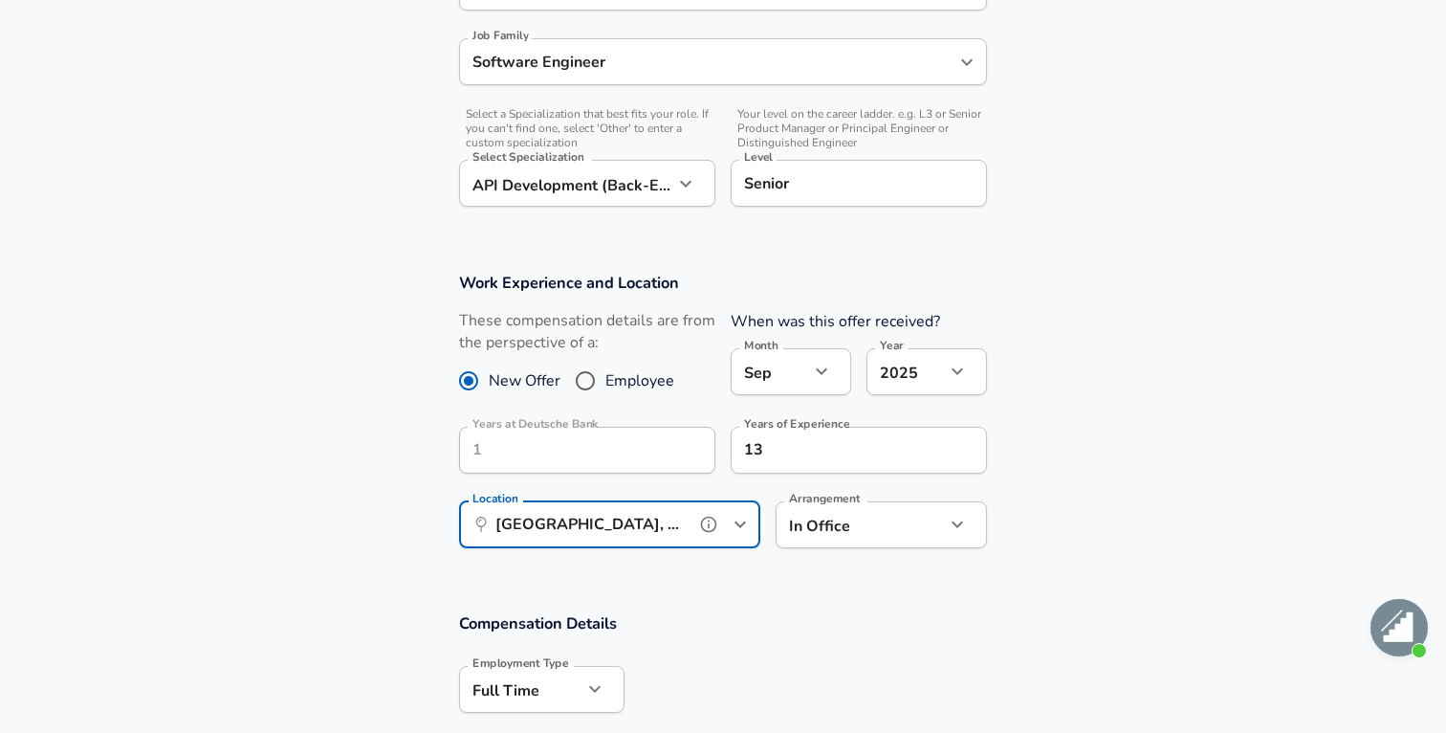
type input "[GEOGRAPHIC_DATA], [GEOGRAPHIC_DATA], [GEOGRAPHIC_DATA]"
click at [852, 497] on label "Arrangement" at bounding box center [824, 498] width 71 height 11
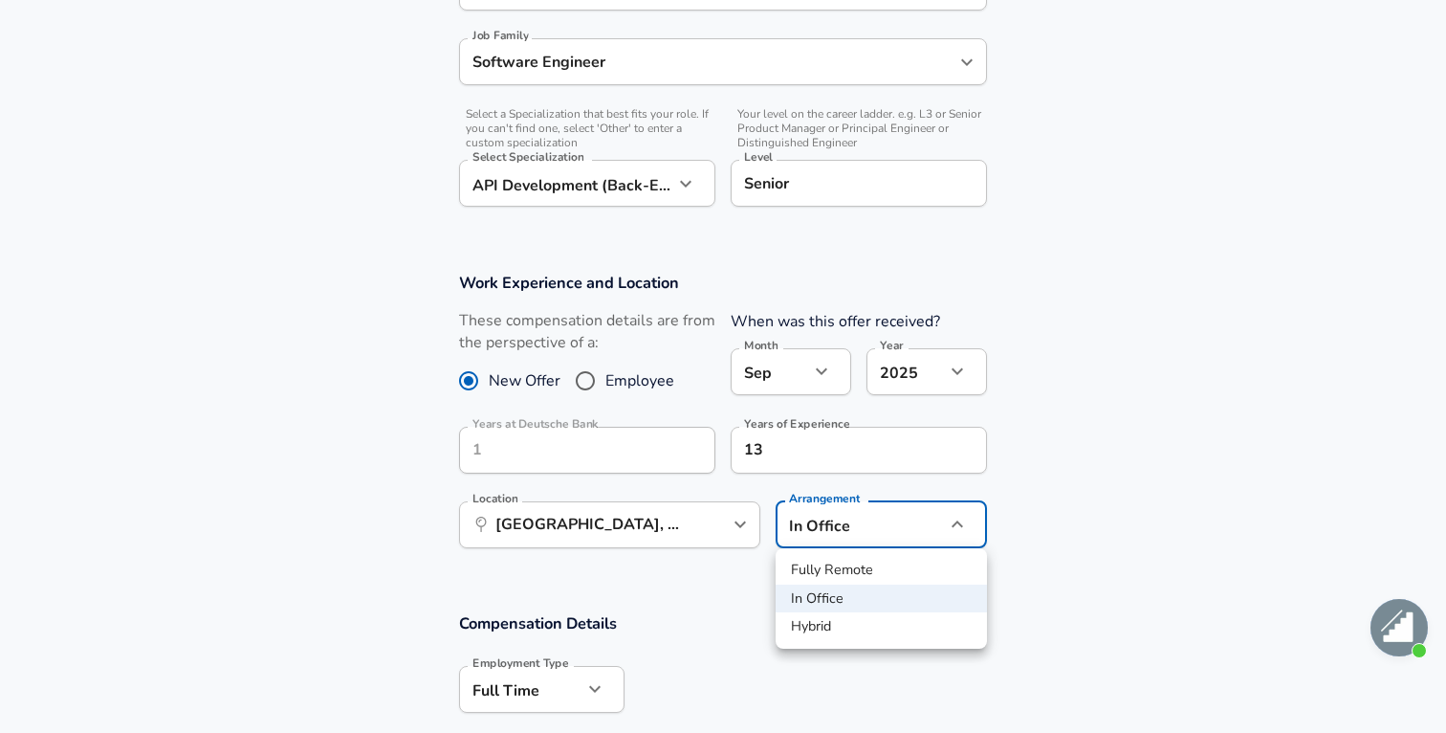
click at [809, 619] on li "Hybrid" at bounding box center [881, 626] width 211 height 29
type input "hybrid"
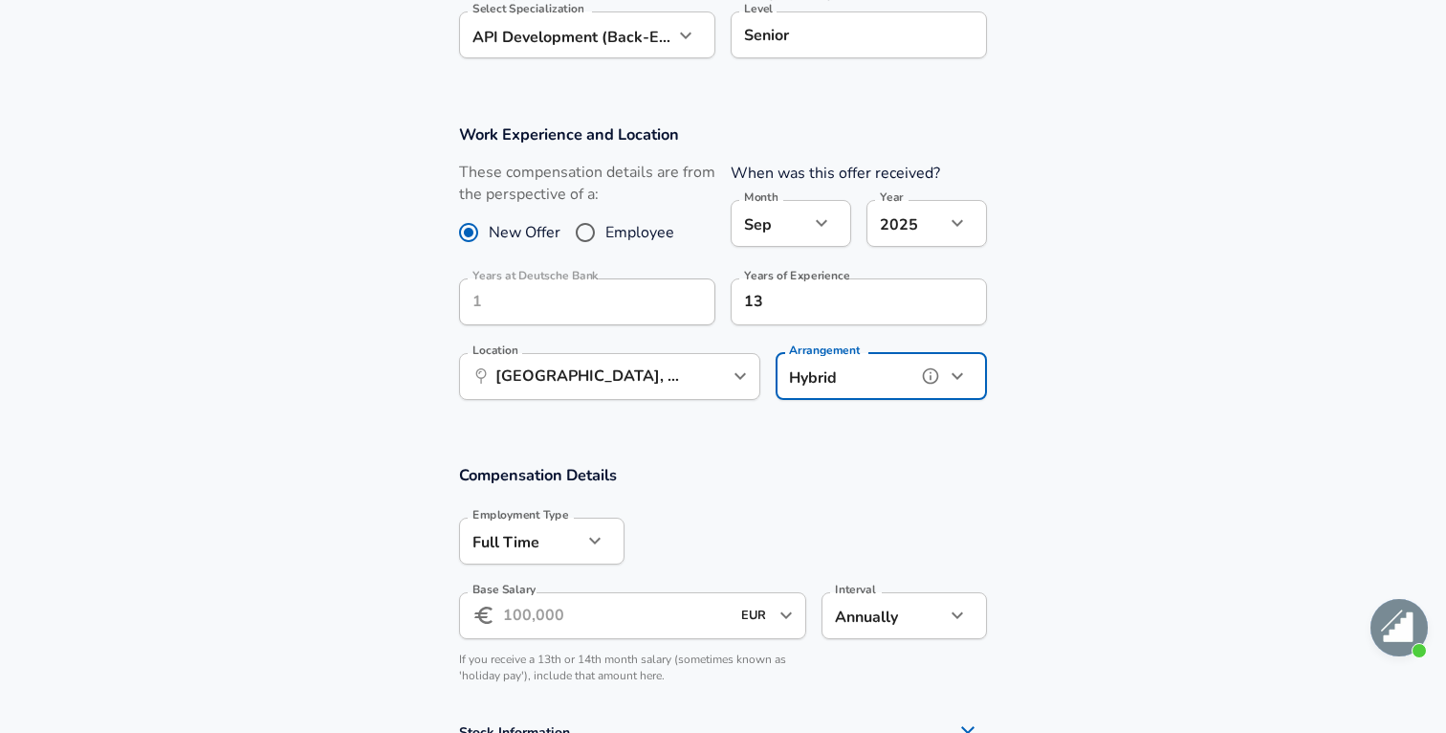
scroll to position [748, 0]
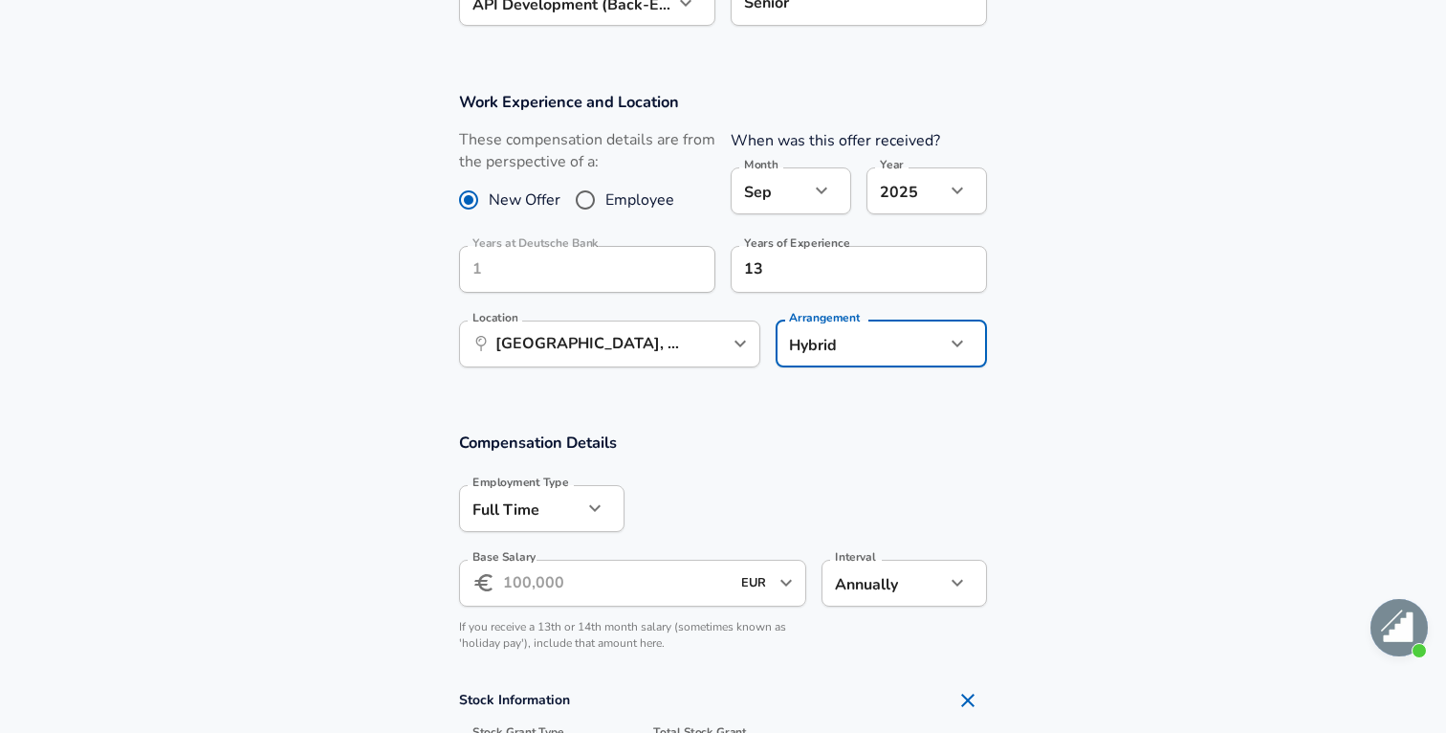
click at [590, 579] on input "Base Salary" at bounding box center [616, 583] width 227 height 47
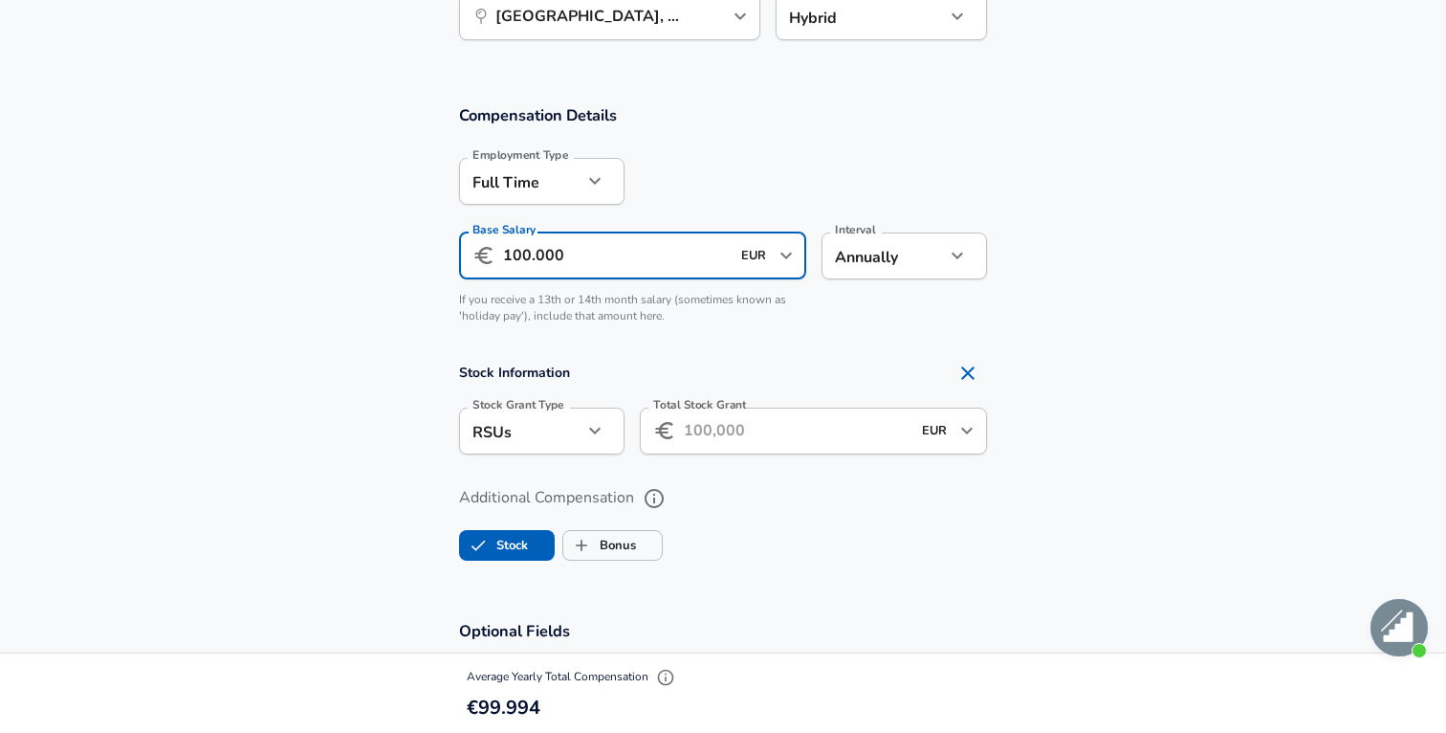
scroll to position [1089, 0]
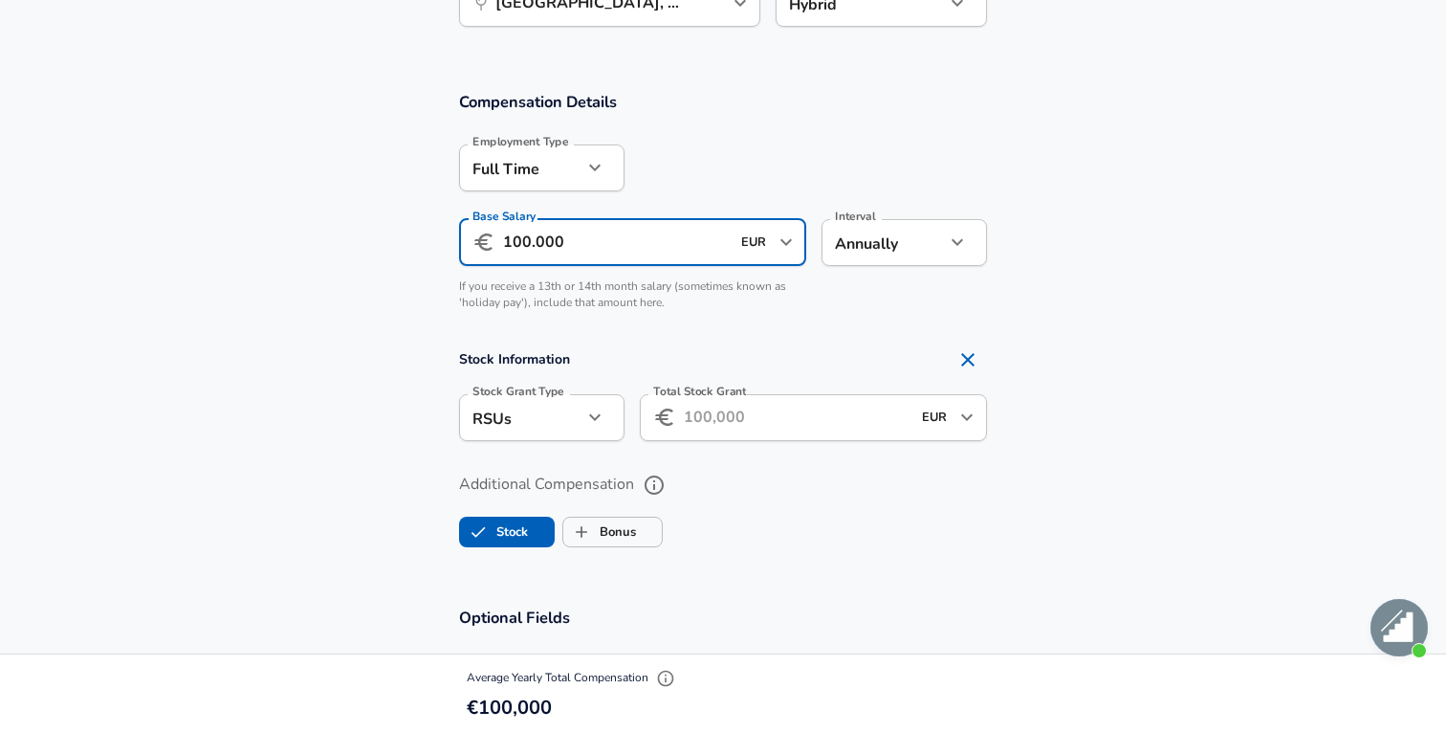
type input "100.000"
click at [962, 363] on icon "Remove Section" at bounding box center [968, 359] width 23 height 23
checkbox input "false"
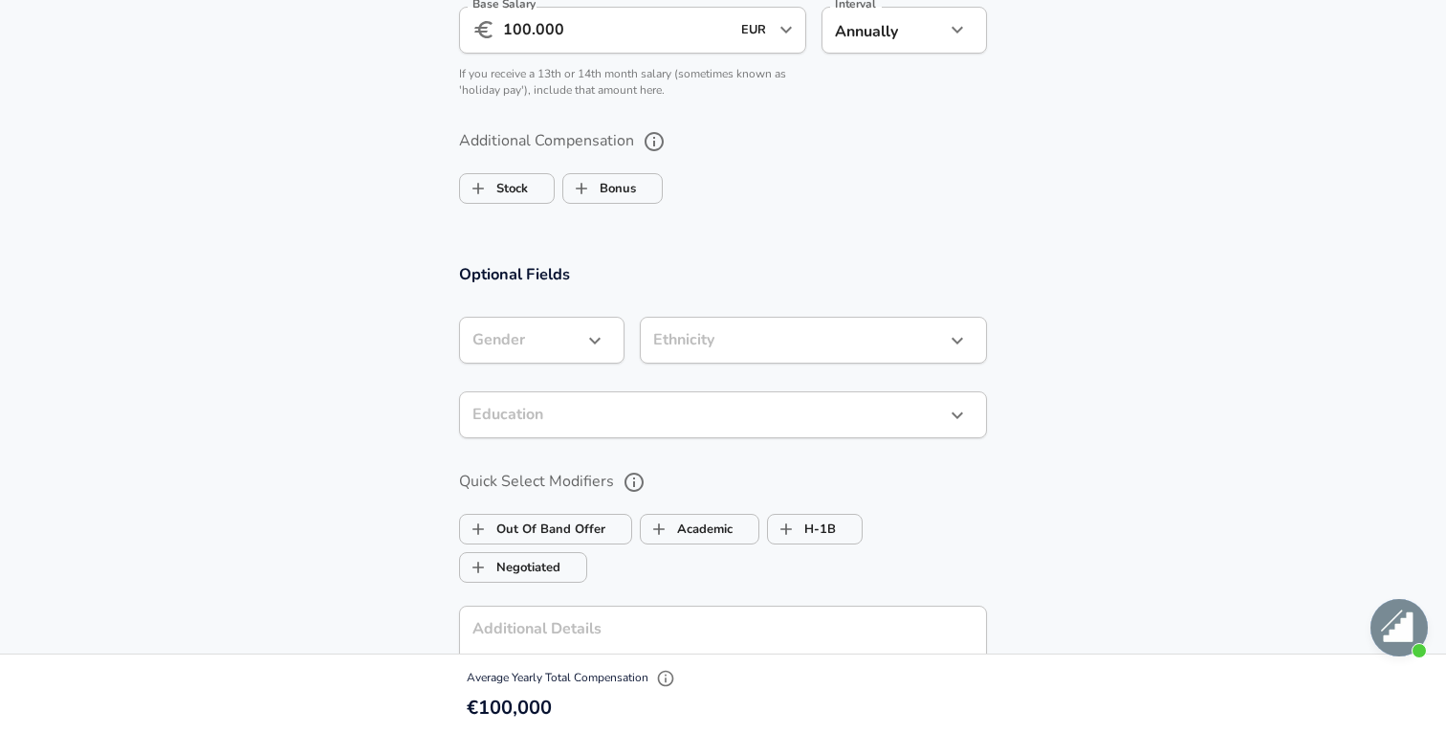
scroll to position [1314, 0]
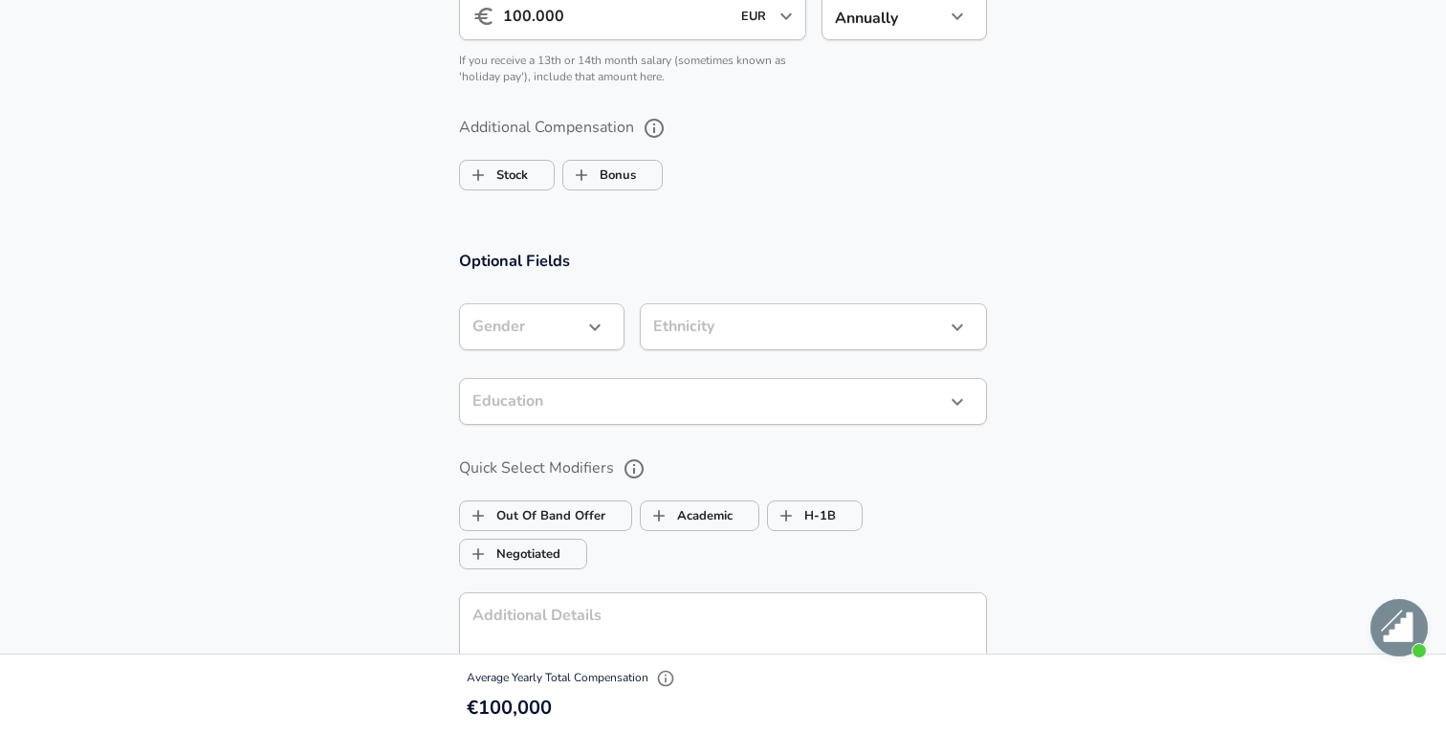
click at [601, 320] on icon "button" at bounding box center [594, 327] width 23 height 23
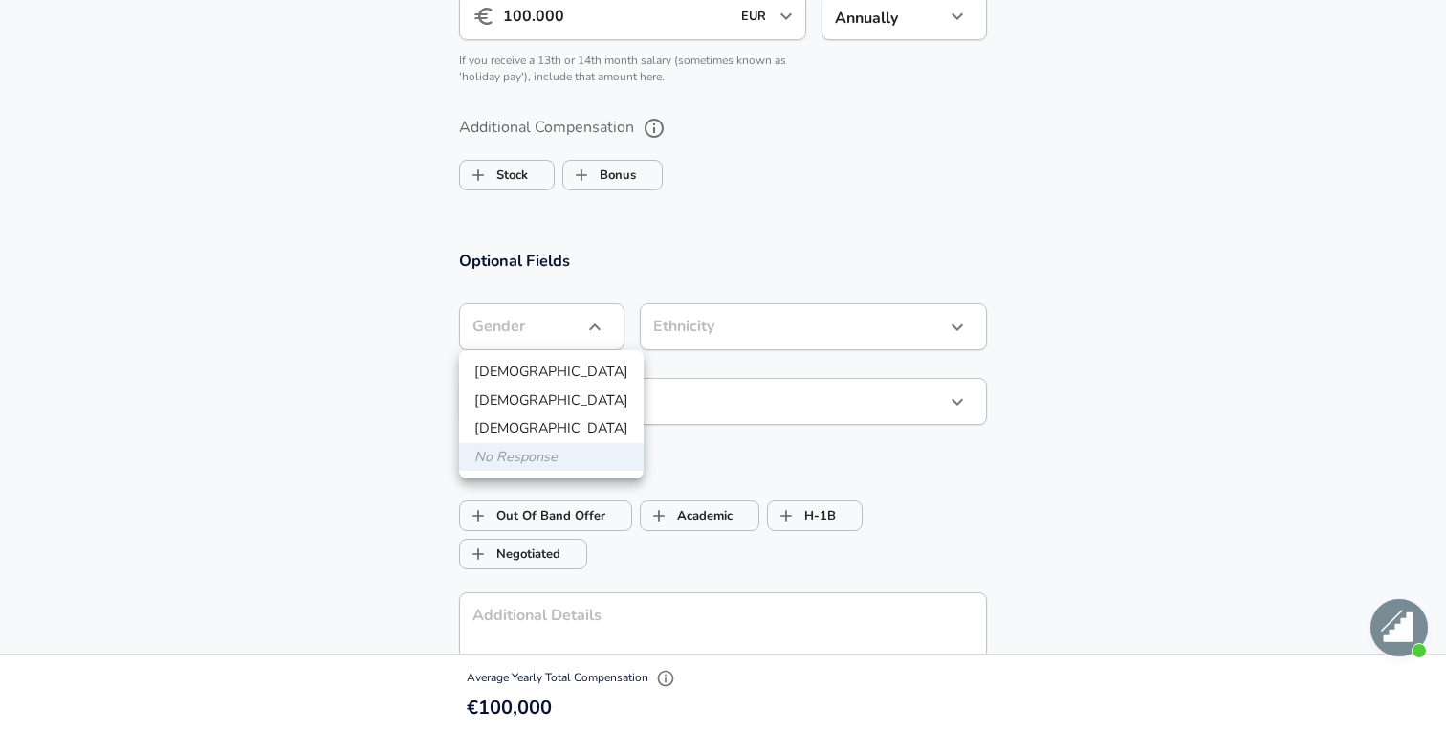
click at [729, 476] on div at bounding box center [723, 366] width 1446 height 733
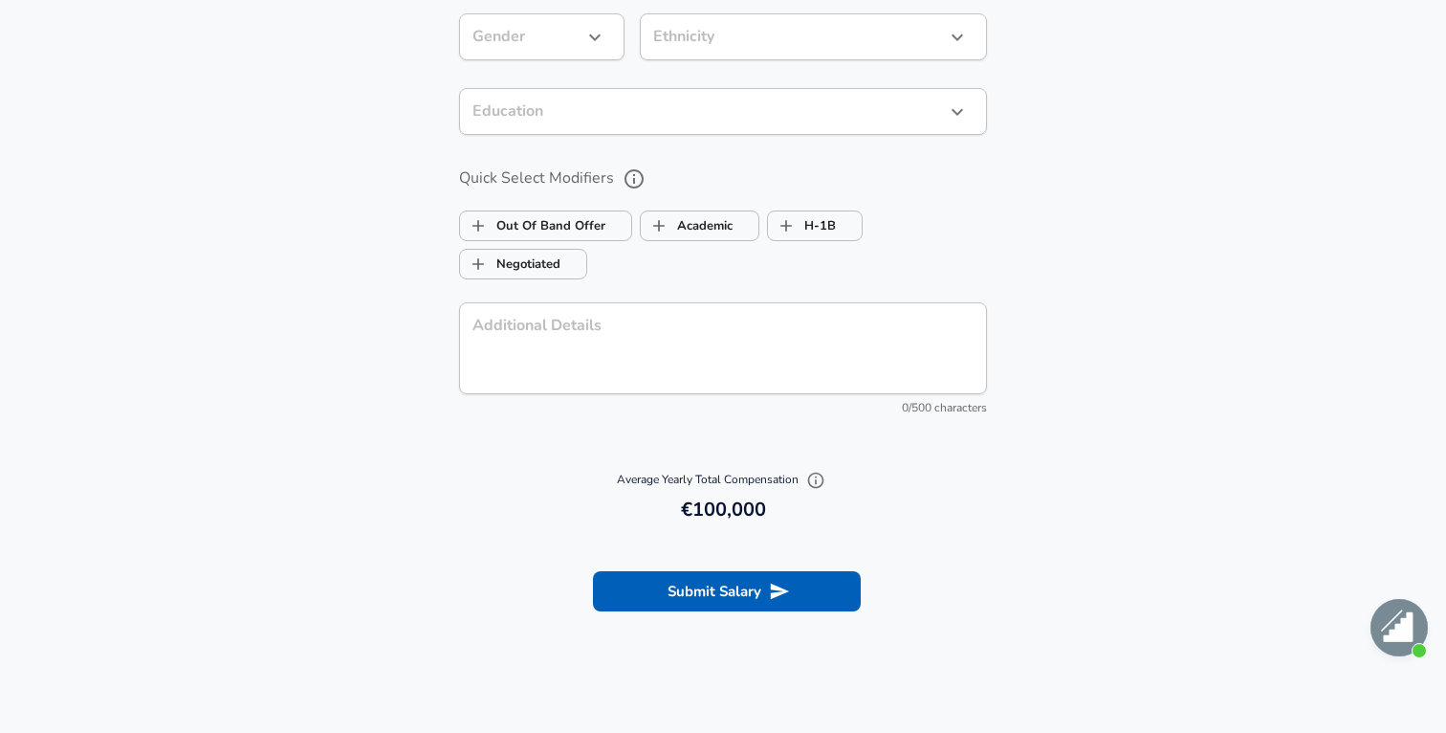
scroll to position [1617, 0]
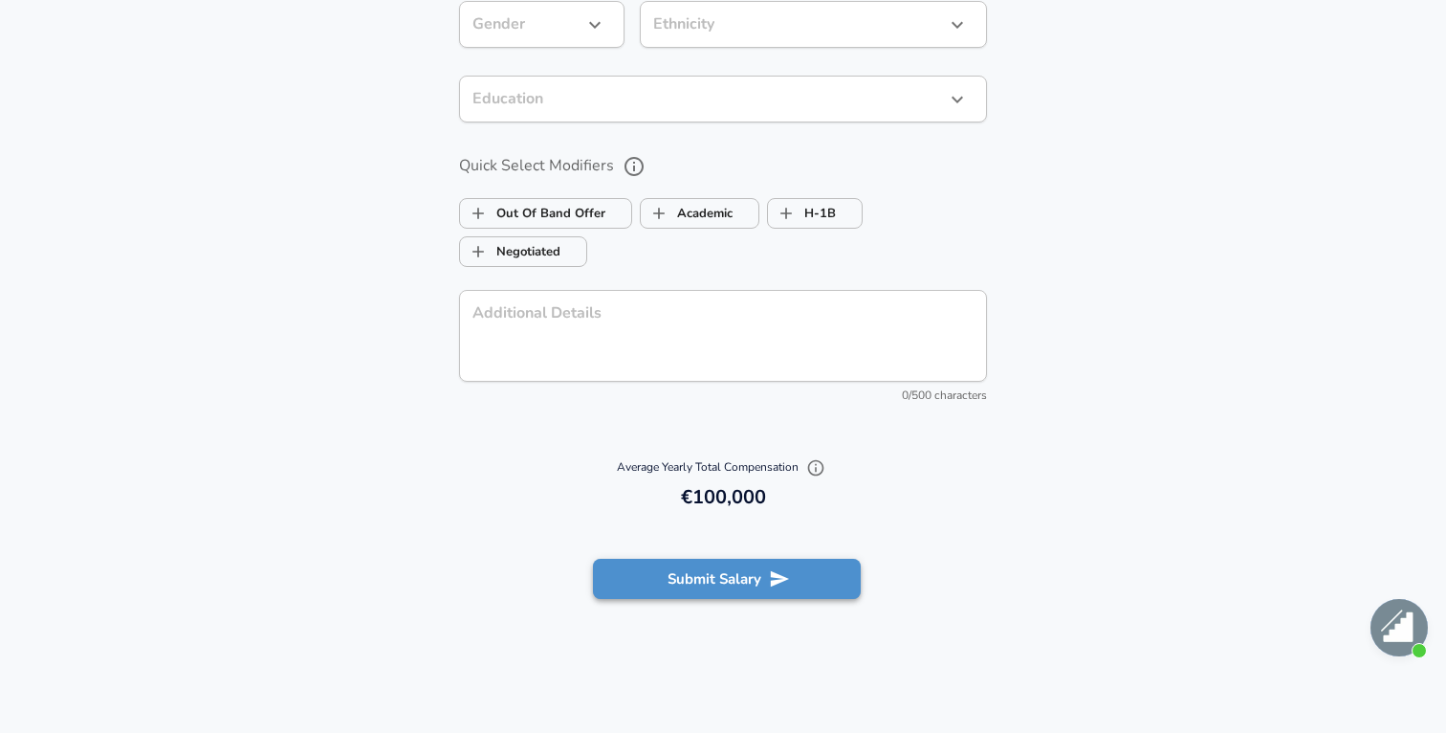
click at [724, 575] on button "Submit Salary" at bounding box center [727, 579] width 268 height 40
